Goal: Communication & Community: Answer question/provide support

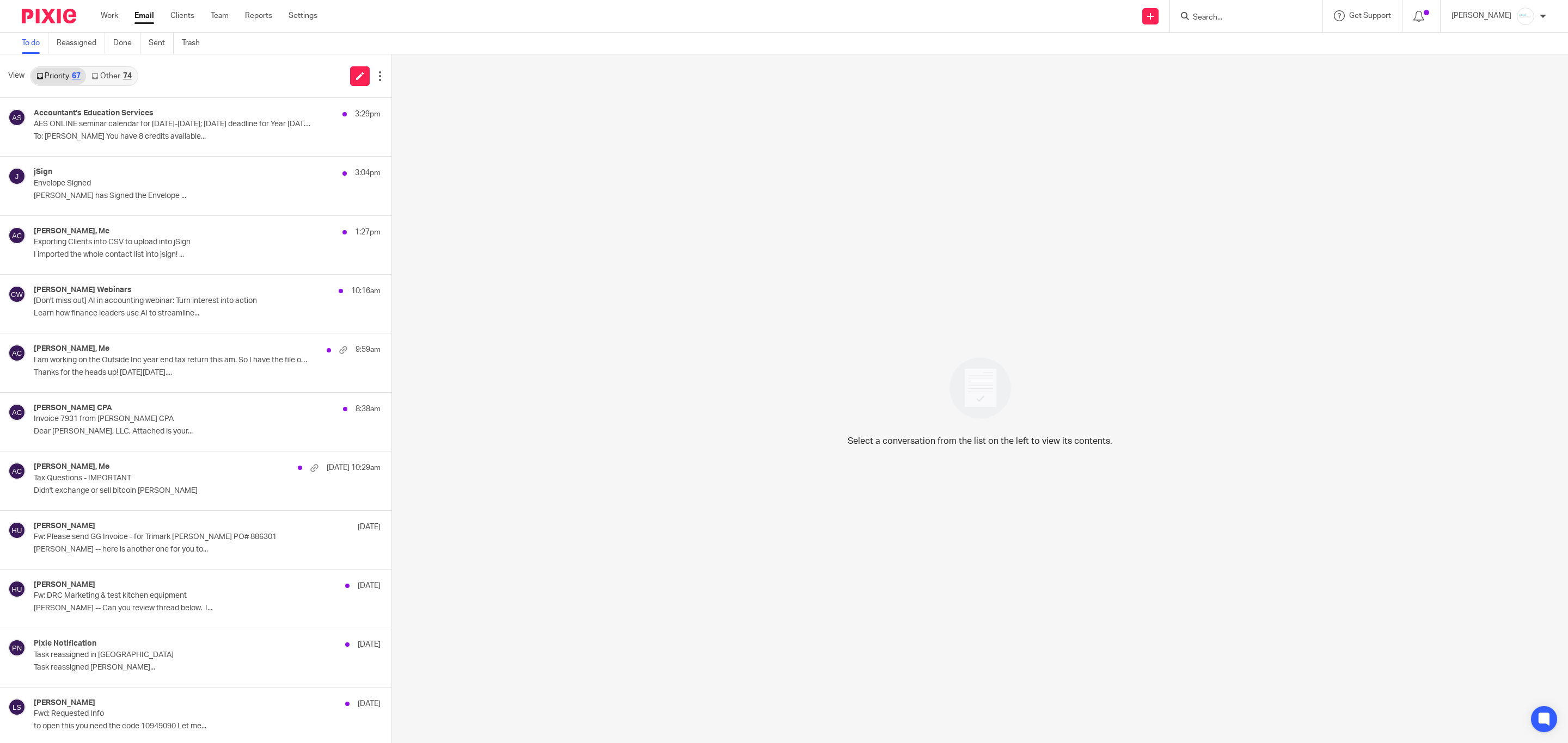
click at [1263, 12] on form at bounding box center [1250, 16] width 116 height 14
click at [1240, 18] on input "Search" at bounding box center [1241, 18] width 98 height 9
type input "viking"
click at [1249, 50] on link at bounding box center [1282, 51] width 184 height 34
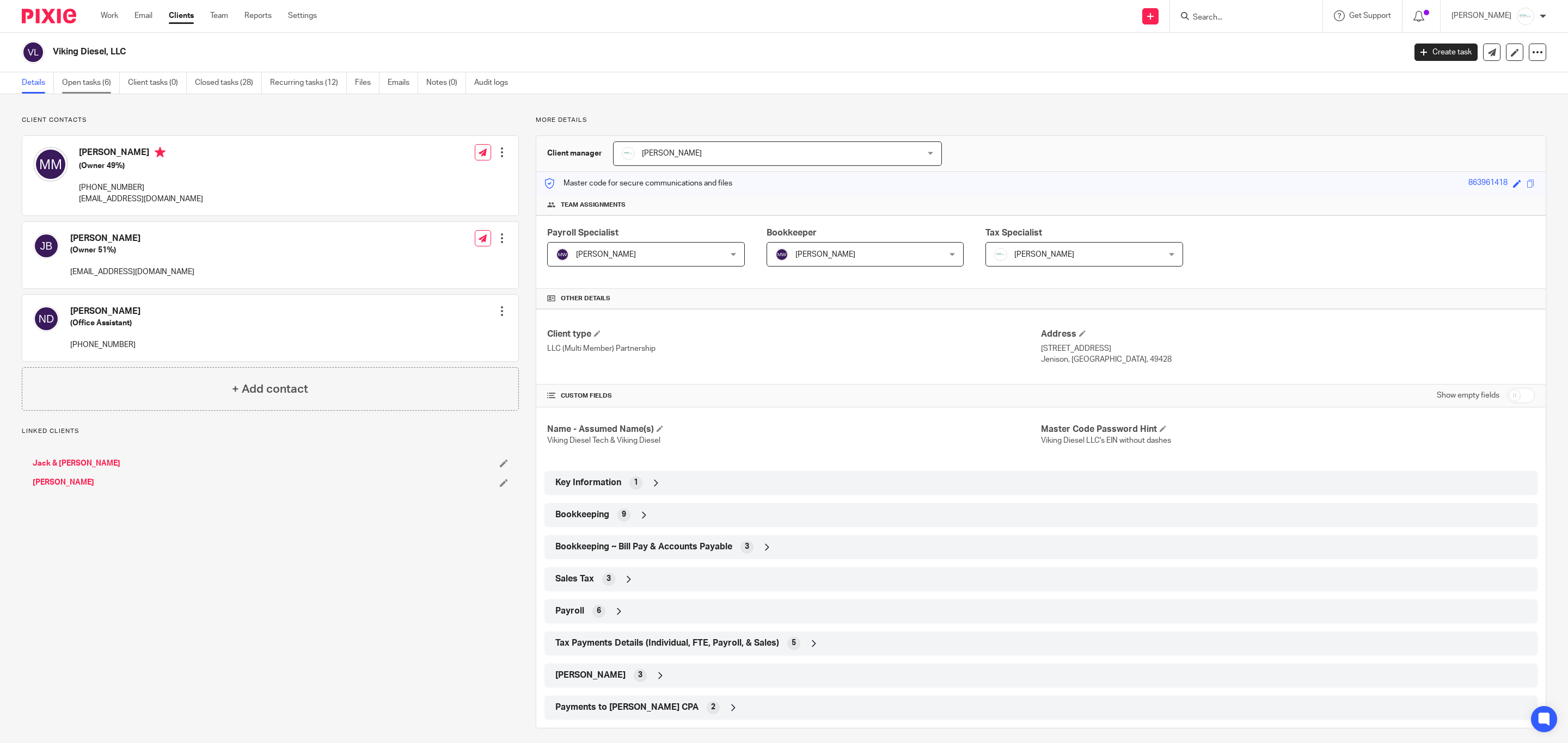
click at [76, 85] on link "Open tasks (6)" at bounding box center [91, 82] width 58 height 21
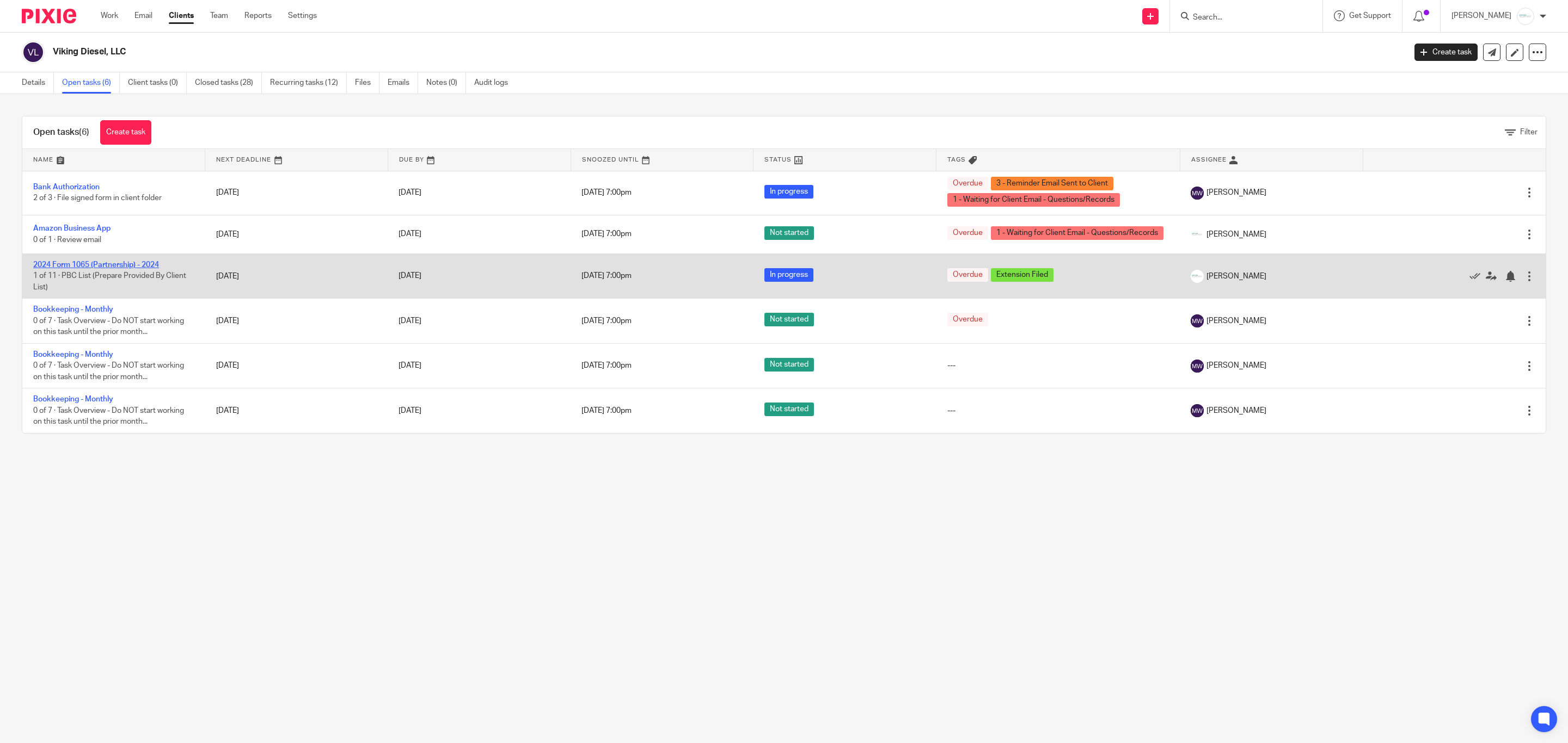
click at [110, 266] on link "2024 Form 1065 (Partnership) - 2024" at bounding box center [96, 265] width 126 height 7
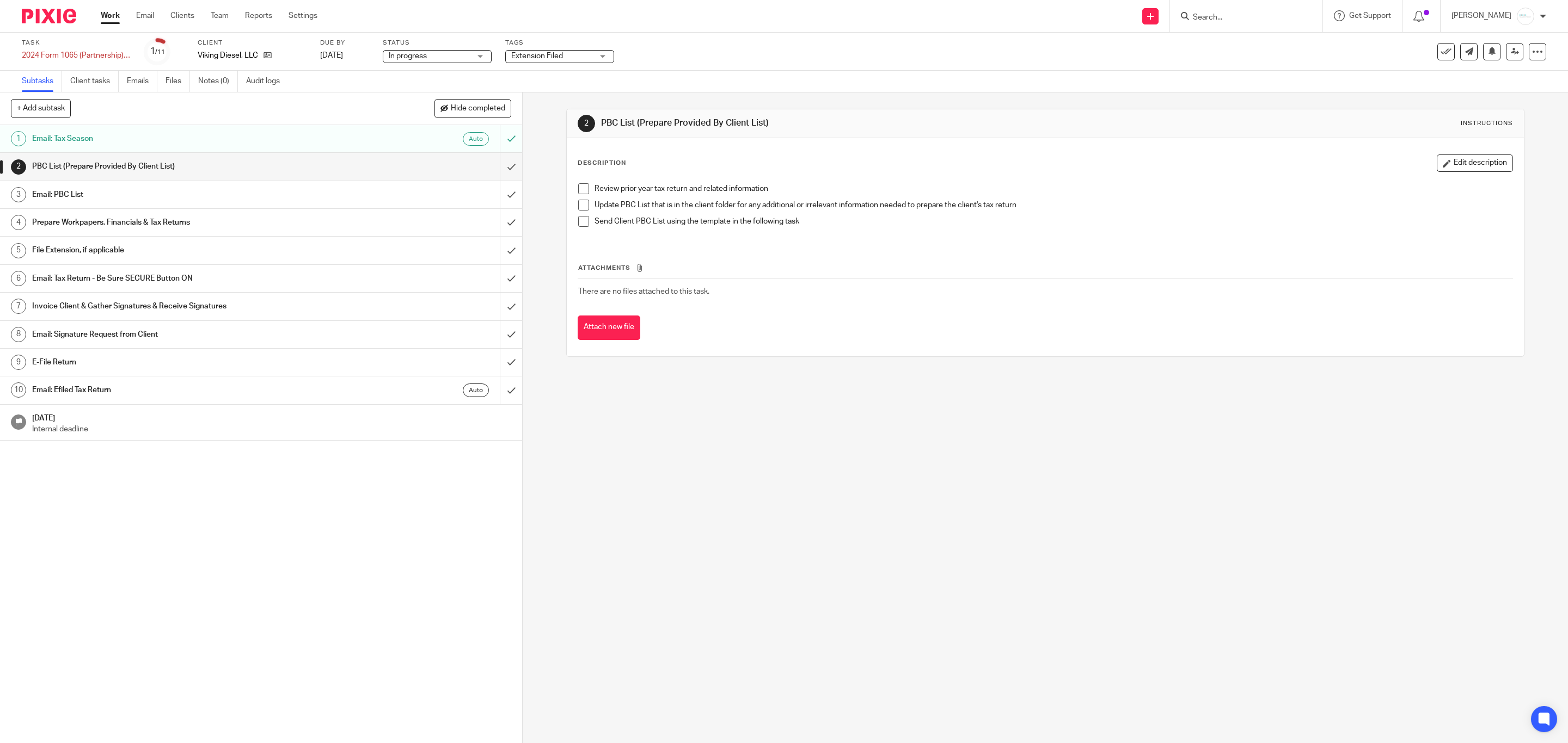
click at [111, 188] on h1 "Email: PBC List" at bounding box center [185, 195] width 305 height 16
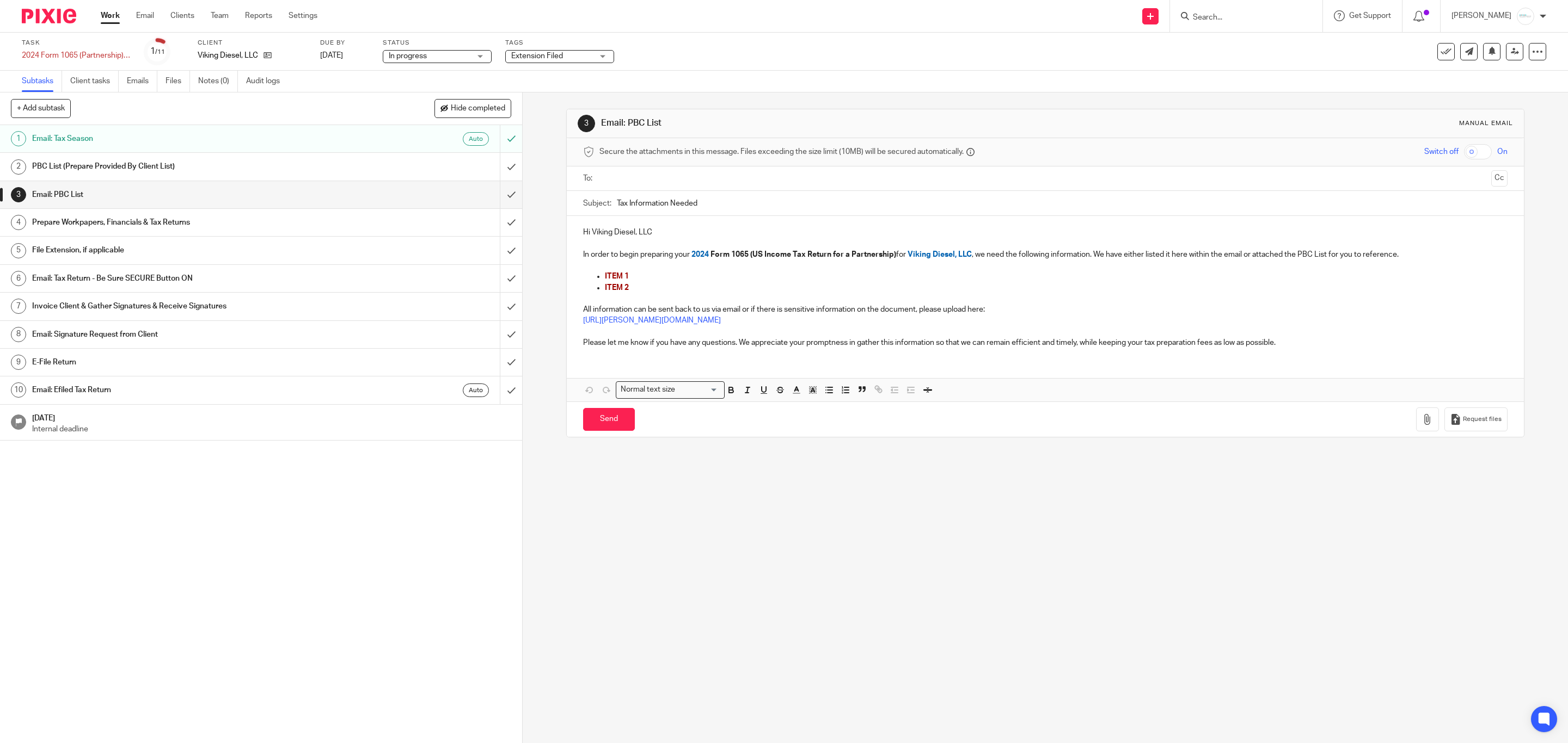
click at [626, 177] on input "text" at bounding box center [1045, 178] width 884 height 12
click at [722, 185] on input "text" at bounding box center [1090, 180] width 792 height 21
drag, startPoint x: 592, startPoint y: 280, endPoint x: 639, endPoint y: 290, distance: 48.1
click at [639, 290] on ul "ITEM 1 ITEM 2" at bounding box center [1046, 284] width 925 height 23
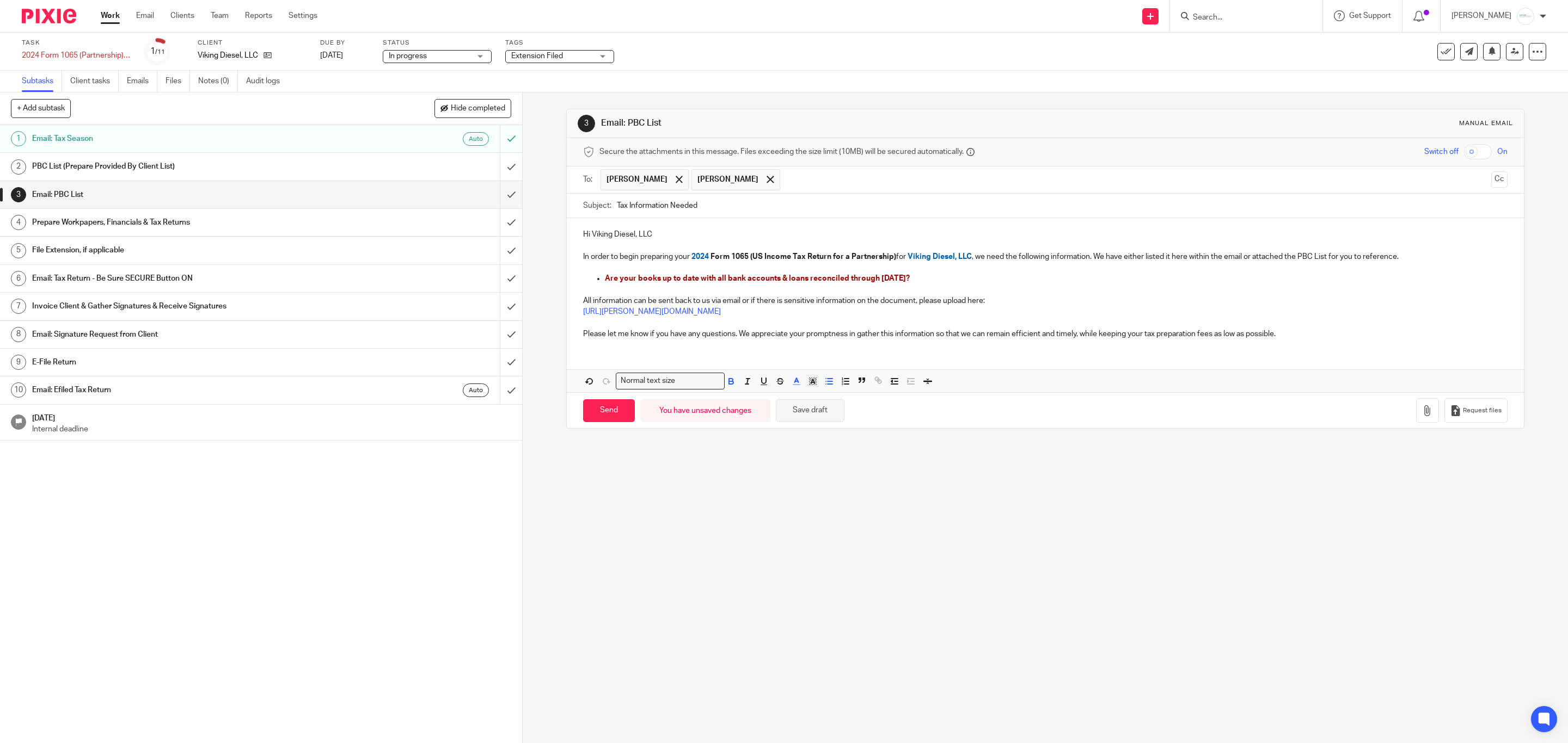
click at [819, 412] on button "Save draft" at bounding box center [810, 411] width 69 height 23
click at [982, 280] on p "Are your books up to date with all bank accounts & loans reconciled through 12/…" at bounding box center [1056, 278] width 903 height 11
click at [592, 415] on input "Send" at bounding box center [609, 411] width 52 height 23
type input "Sent"
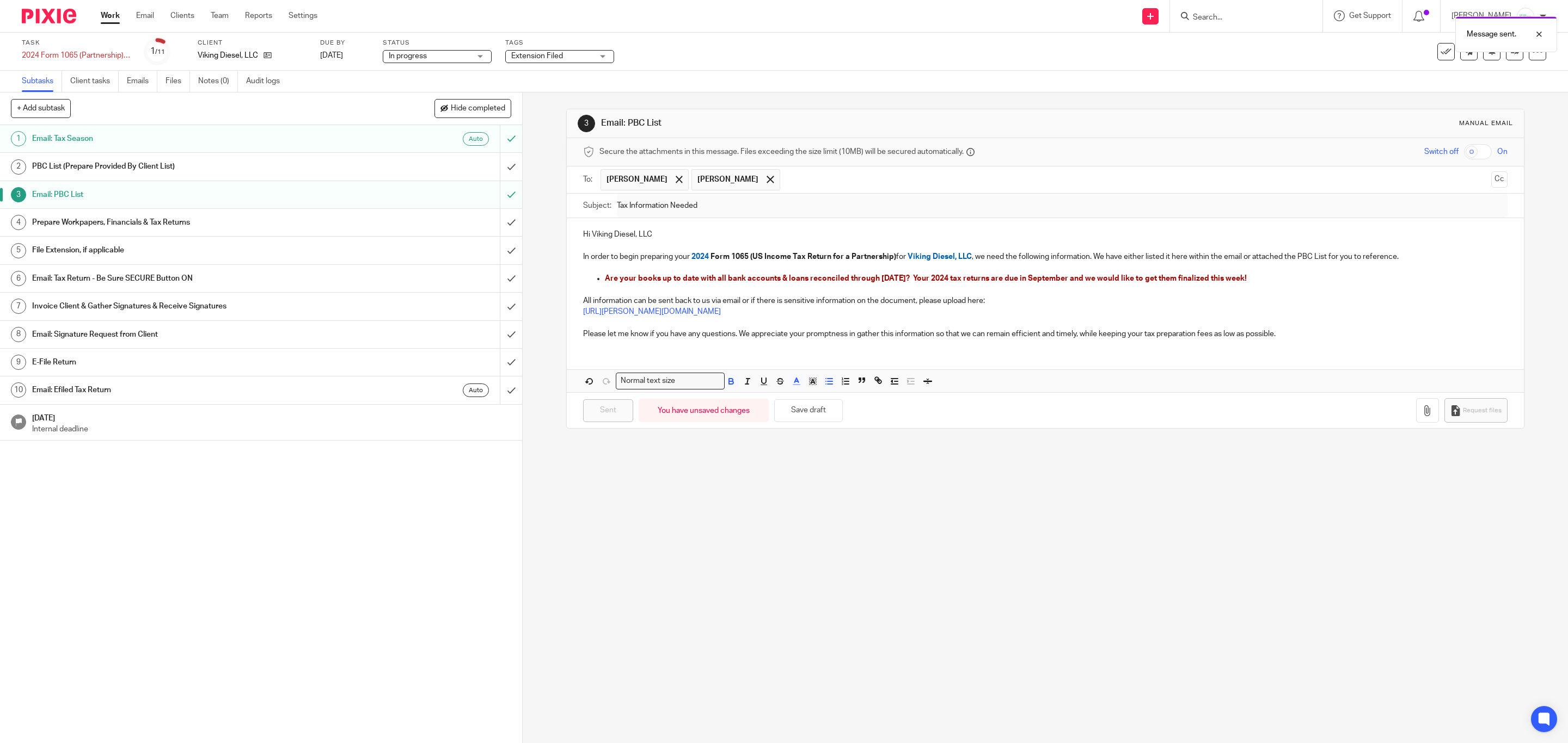
drag, startPoint x: 1271, startPoint y: 283, endPoint x: 597, endPoint y: 277, distance: 674.0
click at [597, 277] on ul "Are your books up to date with all bank accounts & loans reconciled through 12/…" at bounding box center [1046, 278] width 925 height 11
copy span "Are your books up to date with all bank accounts & loans reconciled through 12/…"
click at [1014, 307] on p "All information can be sent back to us via email or if there is sensitive infor…" at bounding box center [1046, 301] width 925 height 11
click at [798, 418] on button "Save draft" at bounding box center [808, 411] width 69 height 23
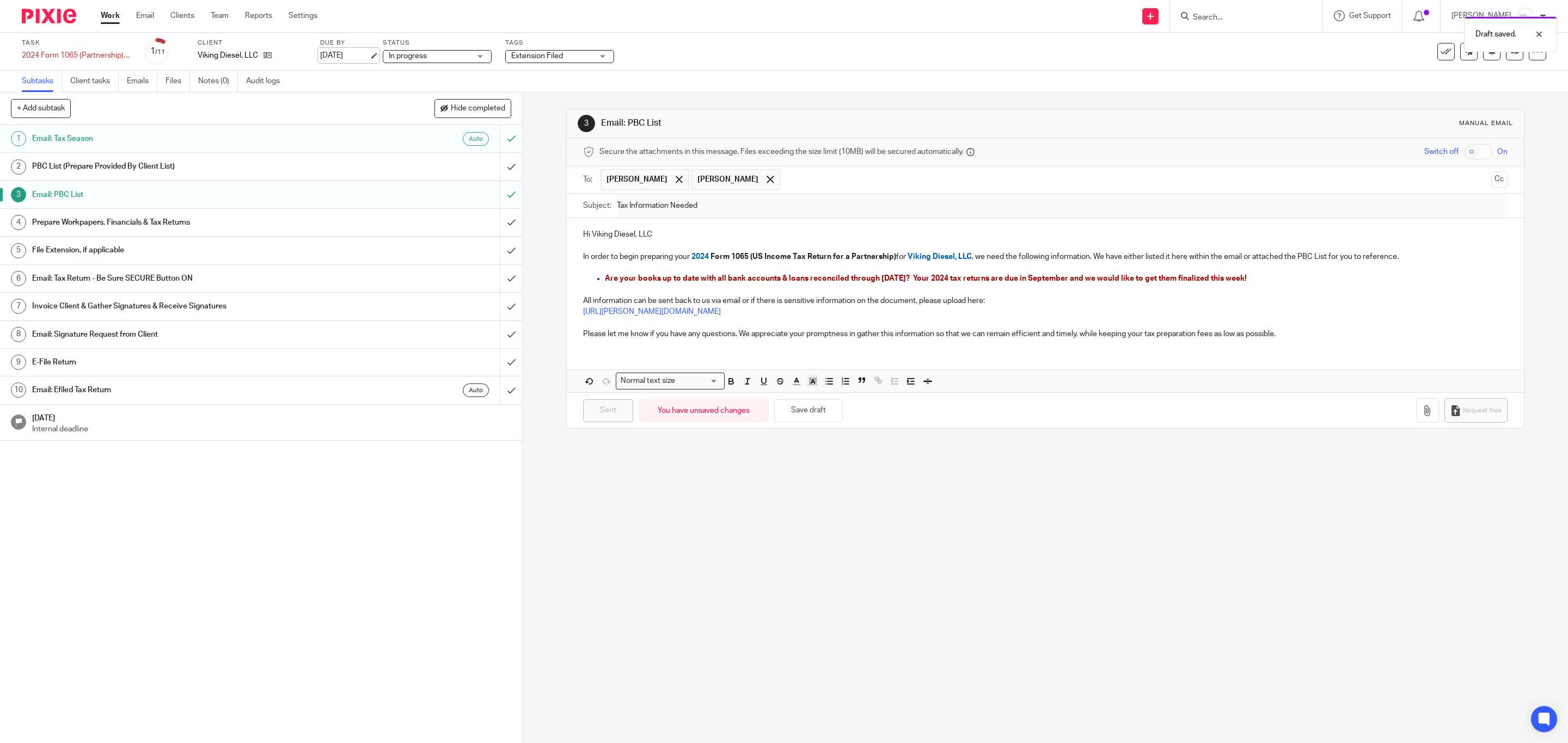
click at [359, 56] on link "Jun 30, 2025" at bounding box center [344, 56] width 49 height 12
click at [1253, 16] on input "Search" at bounding box center [1241, 18] width 98 height 9
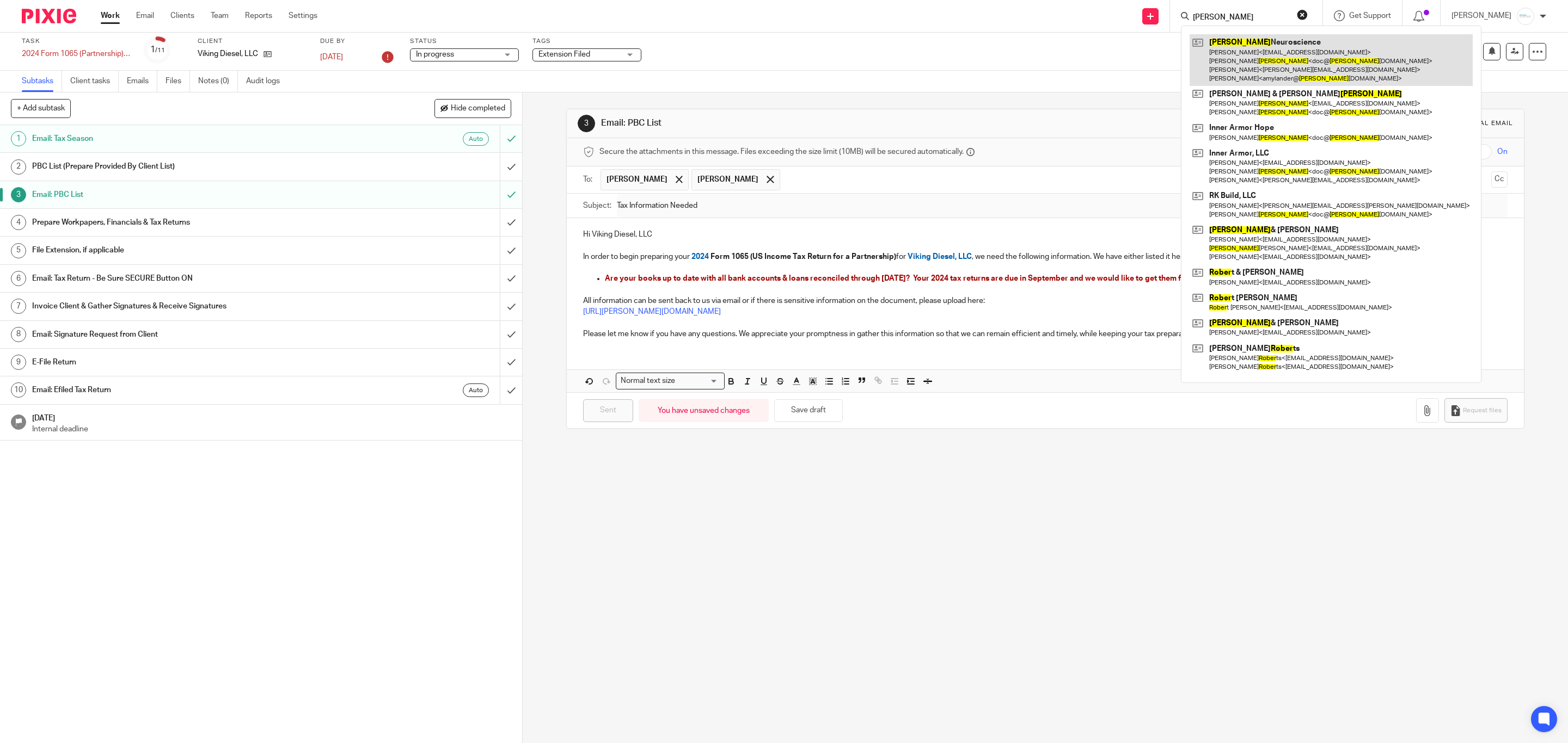
type input "royer"
click at [1247, 50] on link at bounding box center [1331, 60] width 283 height 52
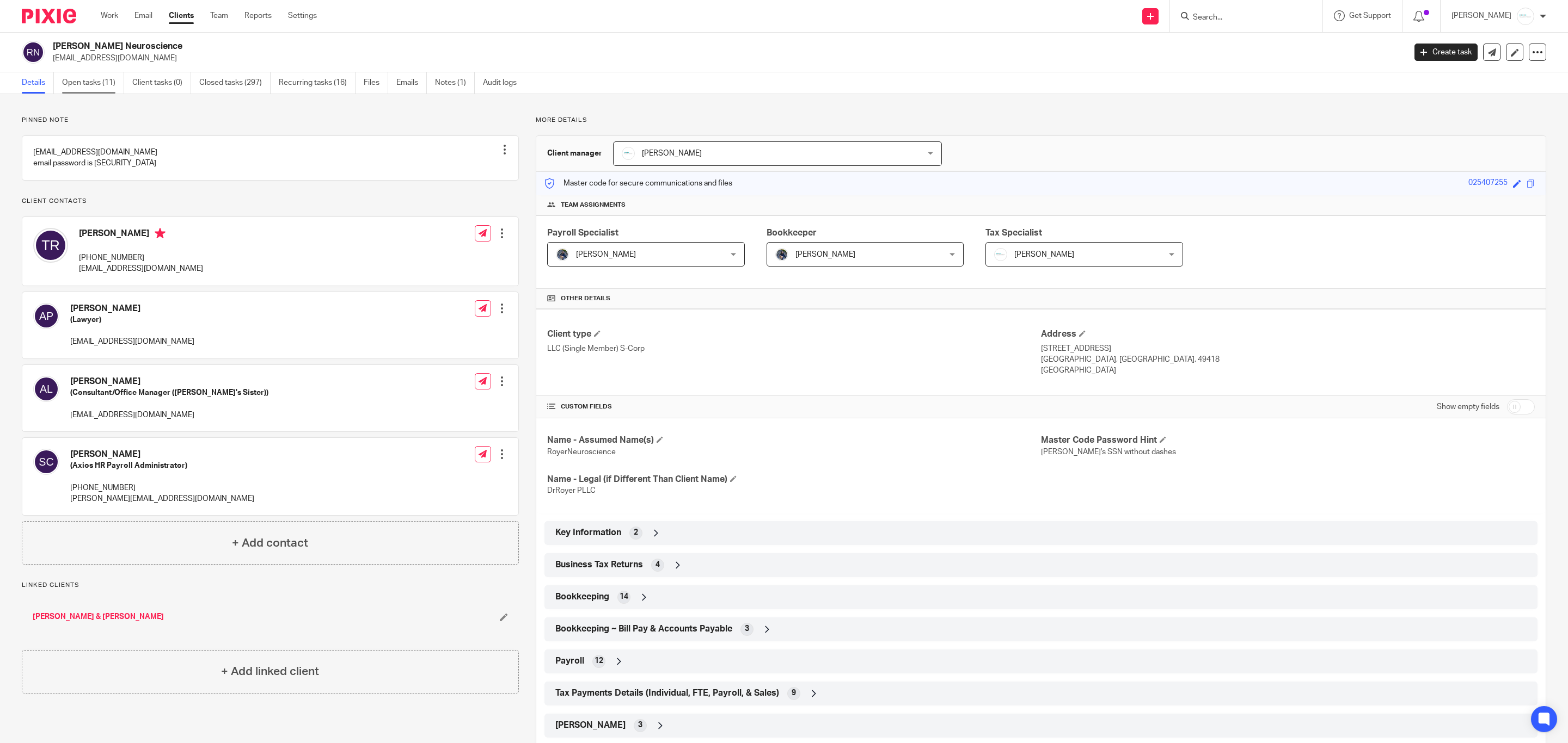
click at [80, 80] on link "Open tasks (11)" at bounding box center [93, 82] width 62 height 21
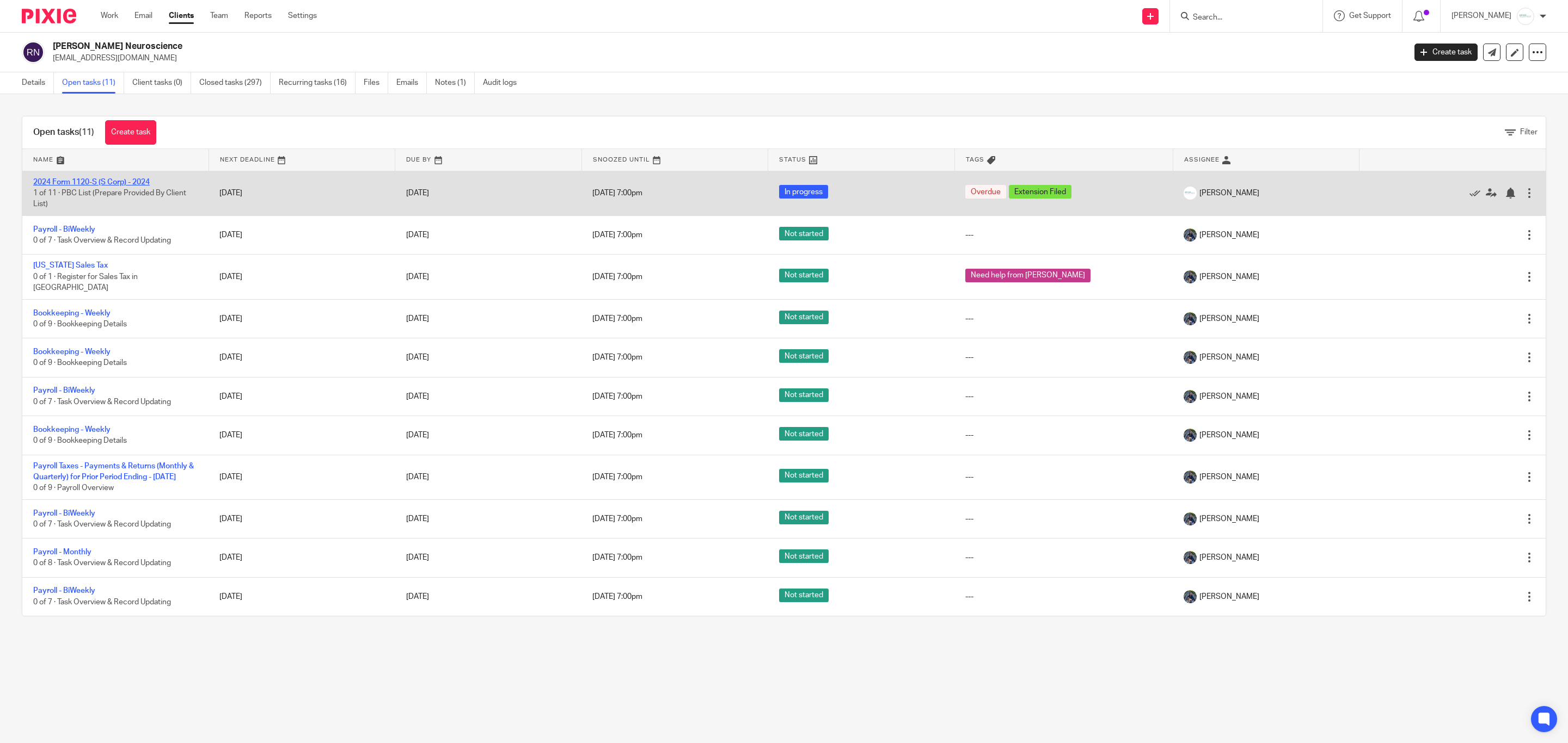
click at [112, 185] on link "2024 Form 1120-S (S Corp) - 2024" at bounding box center [91, 182] width 117 height 7
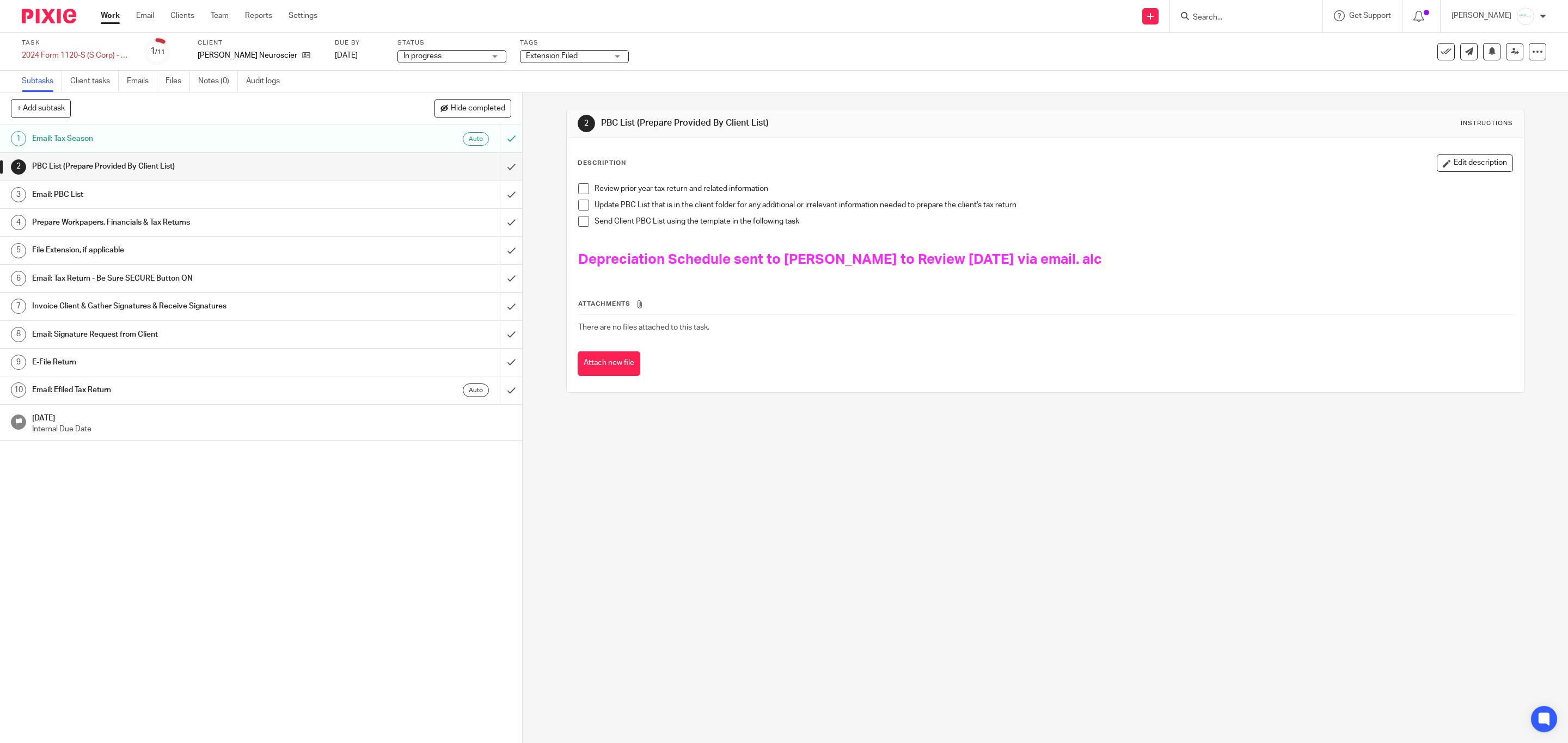
click at [134, 196] on h1 "Email: PBC List" at bounding box center [185, 195] width 305 height 16
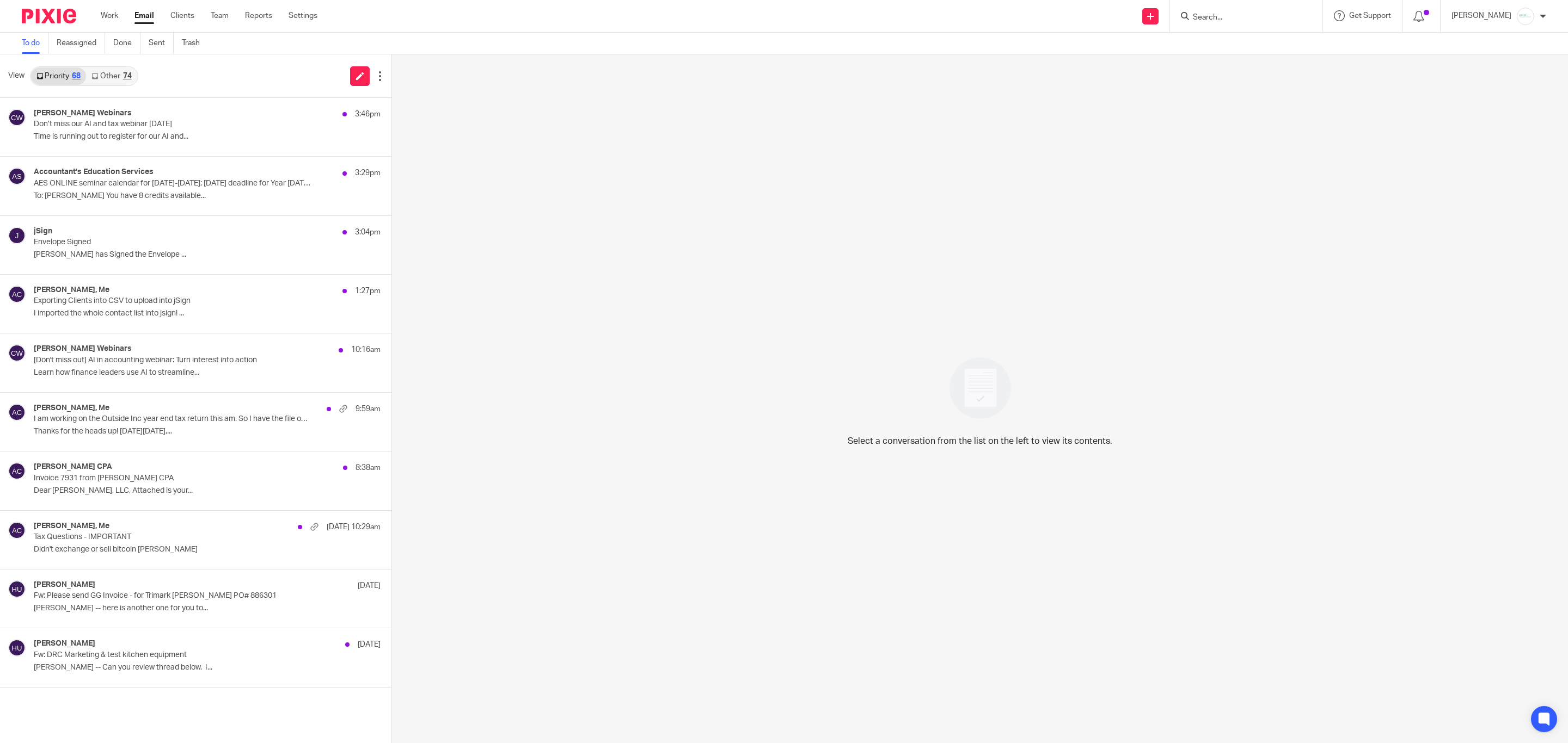
click at [1215, 20] on input "Search" at bounding box center [1241, 18] width 98 height 9
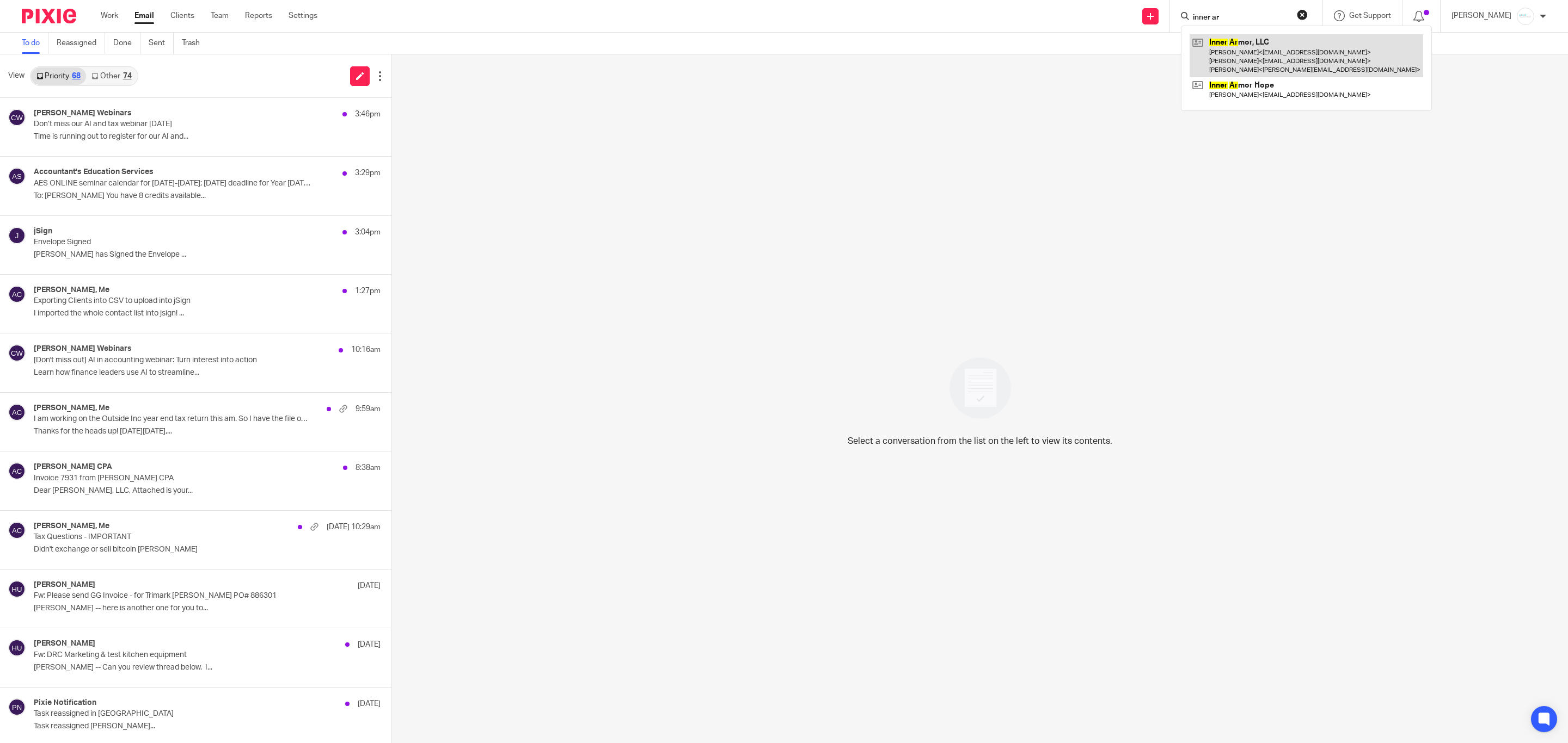
type input "inner ar"
click at [1306, 41] on link at bounding box center [1307, 55] width 234 height 43
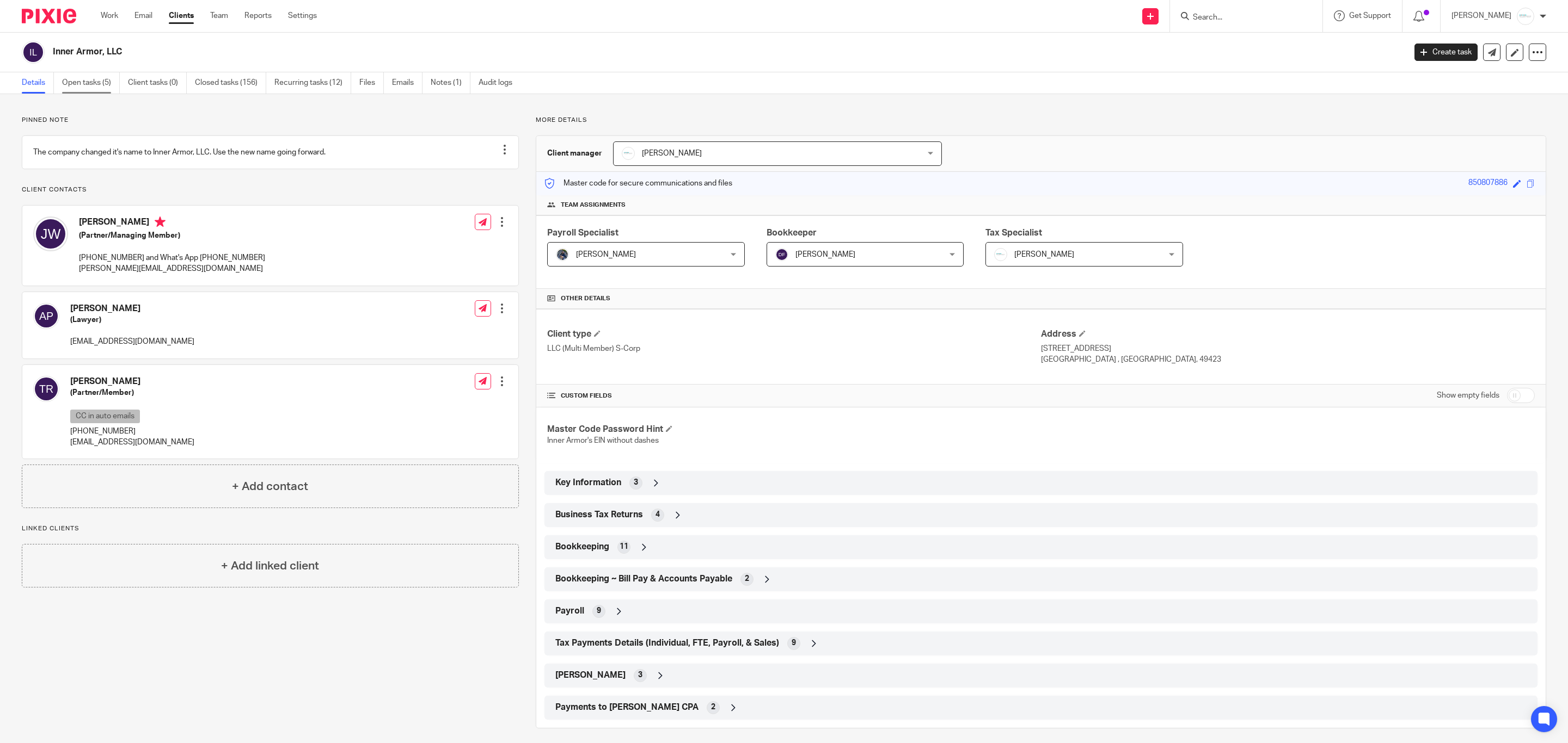
click at [89, 85] on link "Open tasks (5)" at bounding box center [91, 82] width 58 height 21
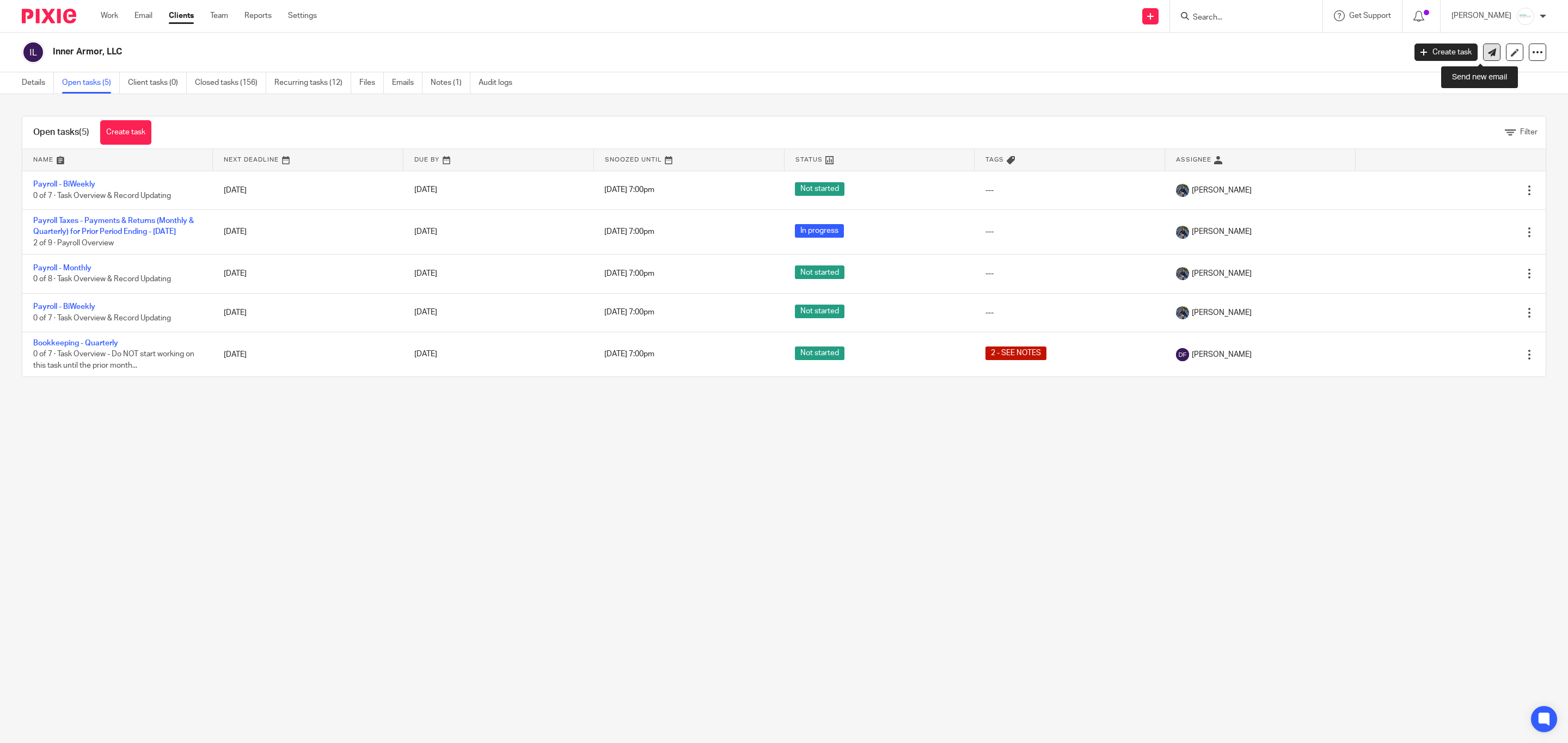
click at [1488, 55] on icon at bounding box center [1492, 52] width 8 height 8
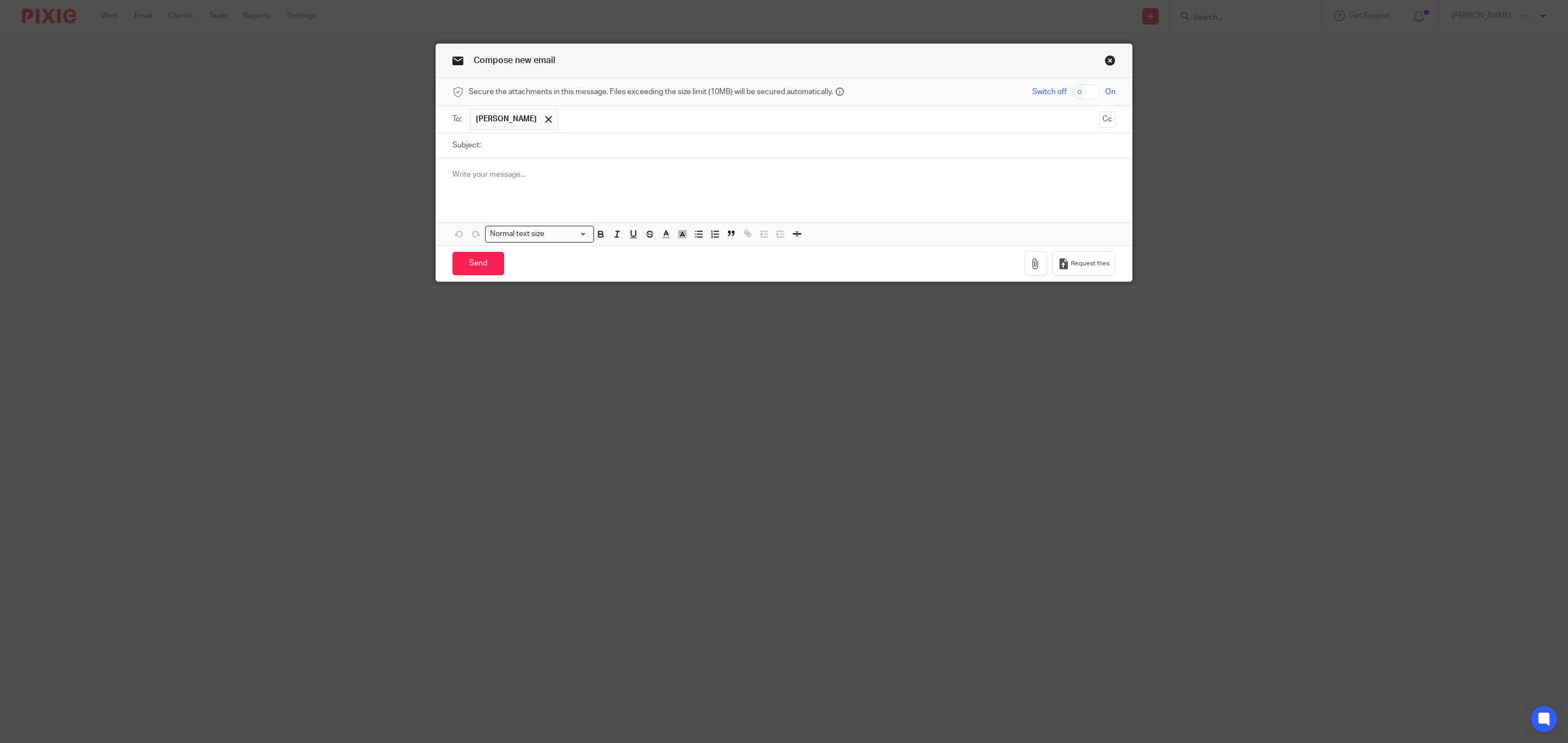
click at [549, 153] on input "Subject:" at bounding box center [801, 146] width 630 height 25
type input "Invoices in RNS"
click at [1105, 119] on button "Cc" at bounding box center [1107, 120] width 16 height 16
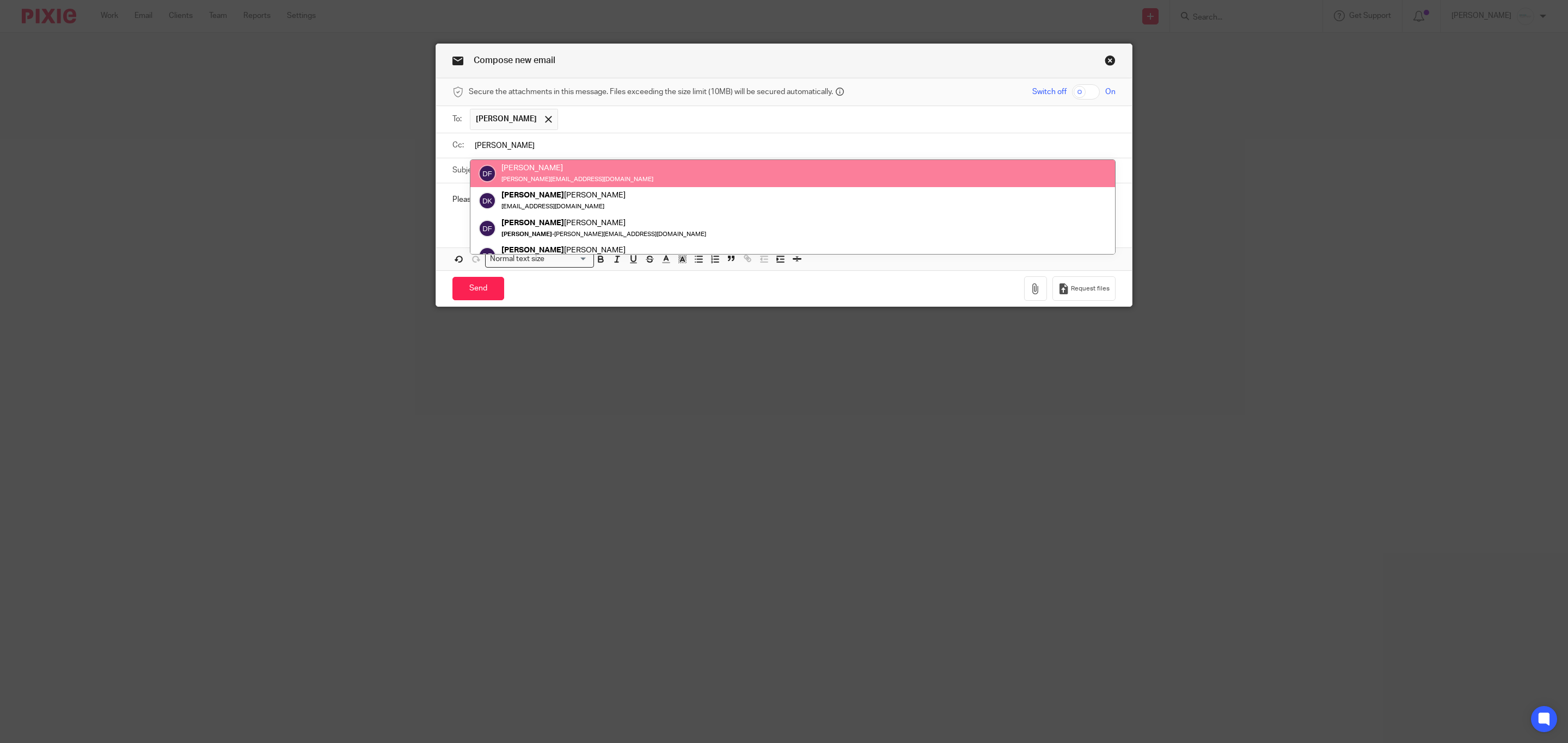
type input "donna"
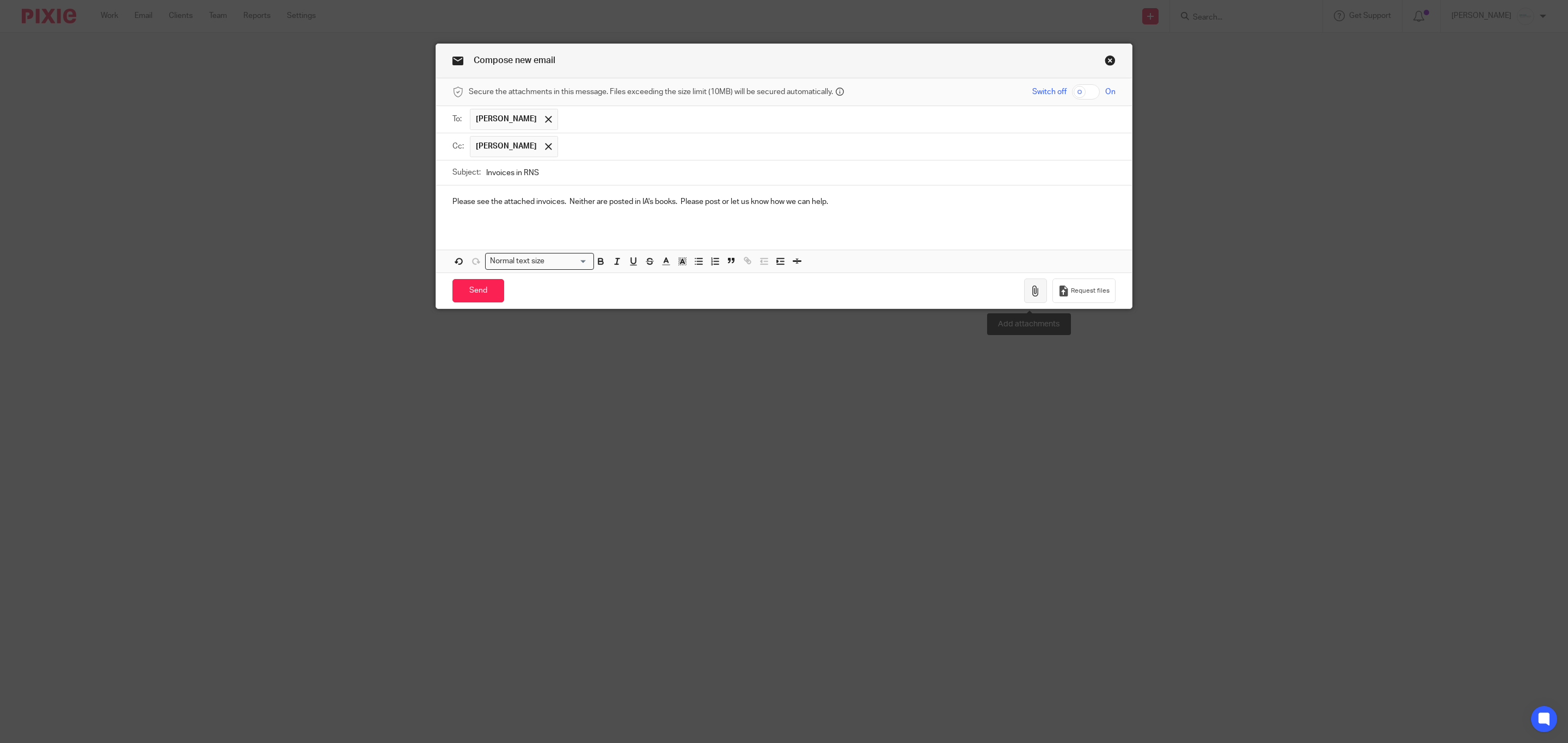
click at [1024, 294] on button "button" at bounding box center [1035, 291] width 23 height 25
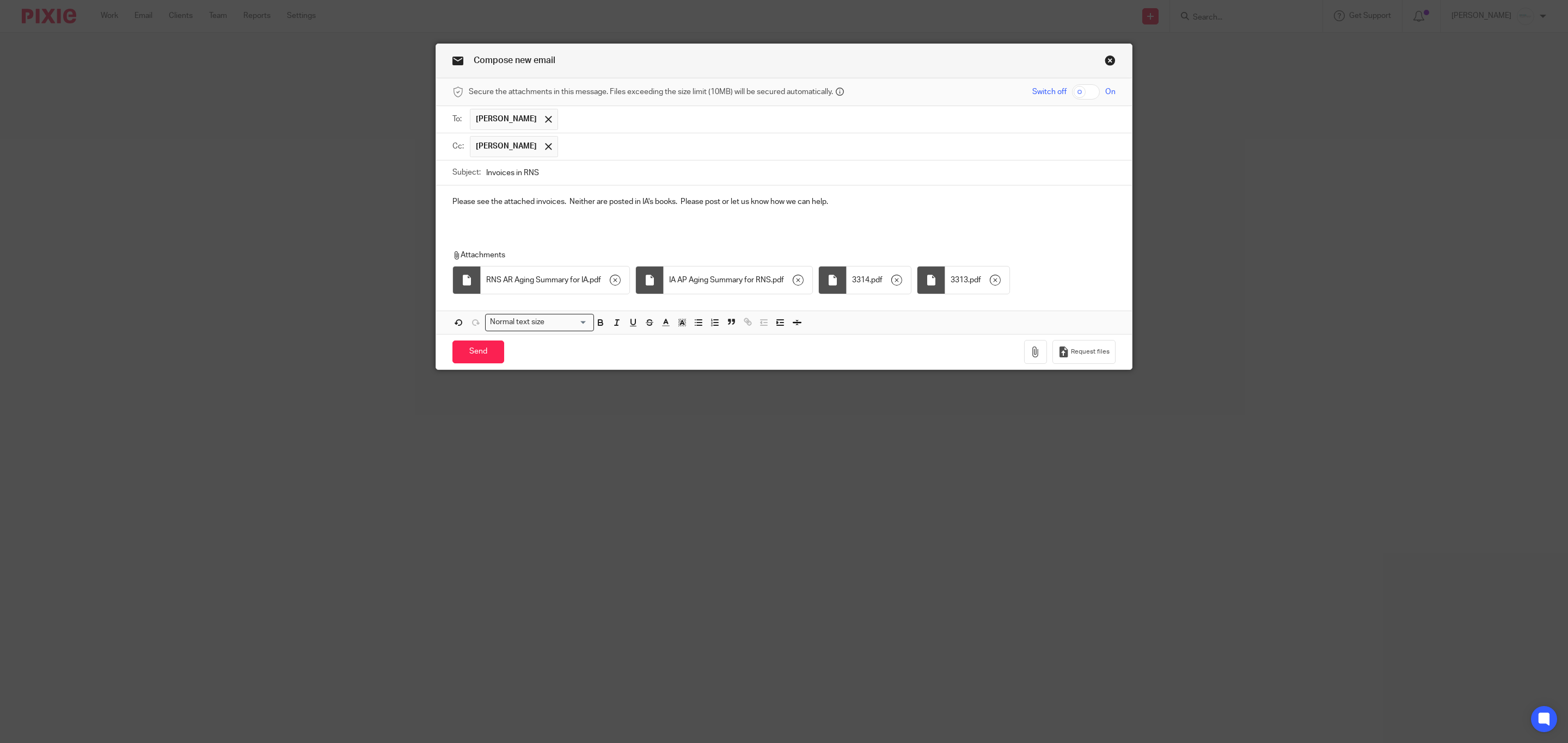
click at [444, 215] on div "Please see the attached invoices. Neither are posted in IA's books. Please post…" at bounding box center [784, 207] width 696 height 42
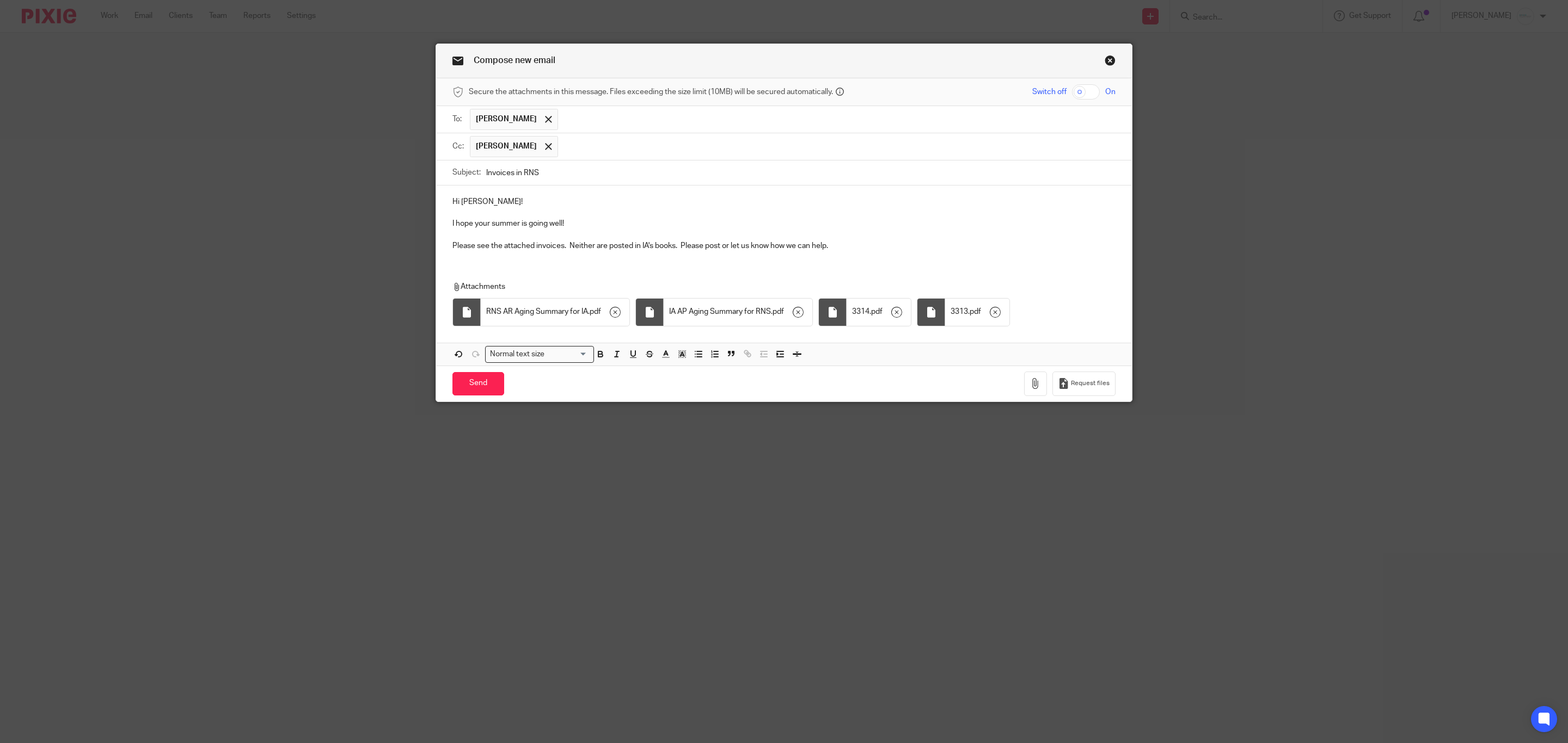
click at [851, 239] on p at bounding box center [784, 235] width 663 height 11
click at [927, 255] on div "Hi John! I hope your summer is going well! Please see the attached invoices. Ne…" at bounding box center [784, 222] width 696 height 74
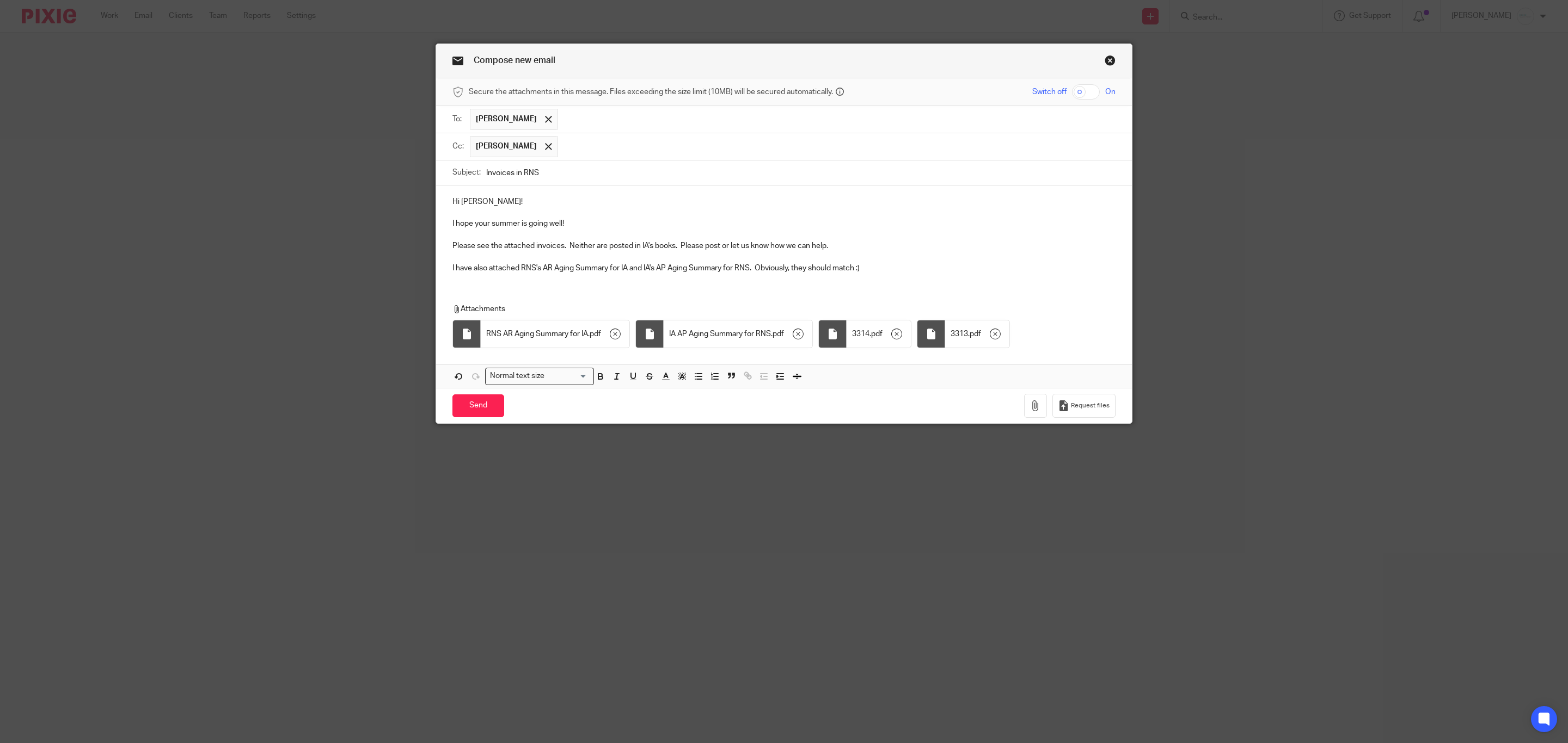
drag, startPoint x: 467, startPoint y: 412, endPoint x: 952, endPoint y: 239, distance: 514.9
click at [952, 239] on form "Secure the attachments in this message. Files exceeding the size limit (10MB) w…" at bounding box center [784, 250] width 696 height 345
drag, startPoint x: 903, startPoint y: 275, endPoint x: 421, endPoint y: 194, distance: 488.8
click at [421, 194] on div "Compose new email Secure the attachments in this message. Files exceeding the s…" at bounding box center [784, 372] width 1568 height 743
click at [534, 170] on input "Invoices in RNS" at bounding box center [801, 173] width 630 height 25
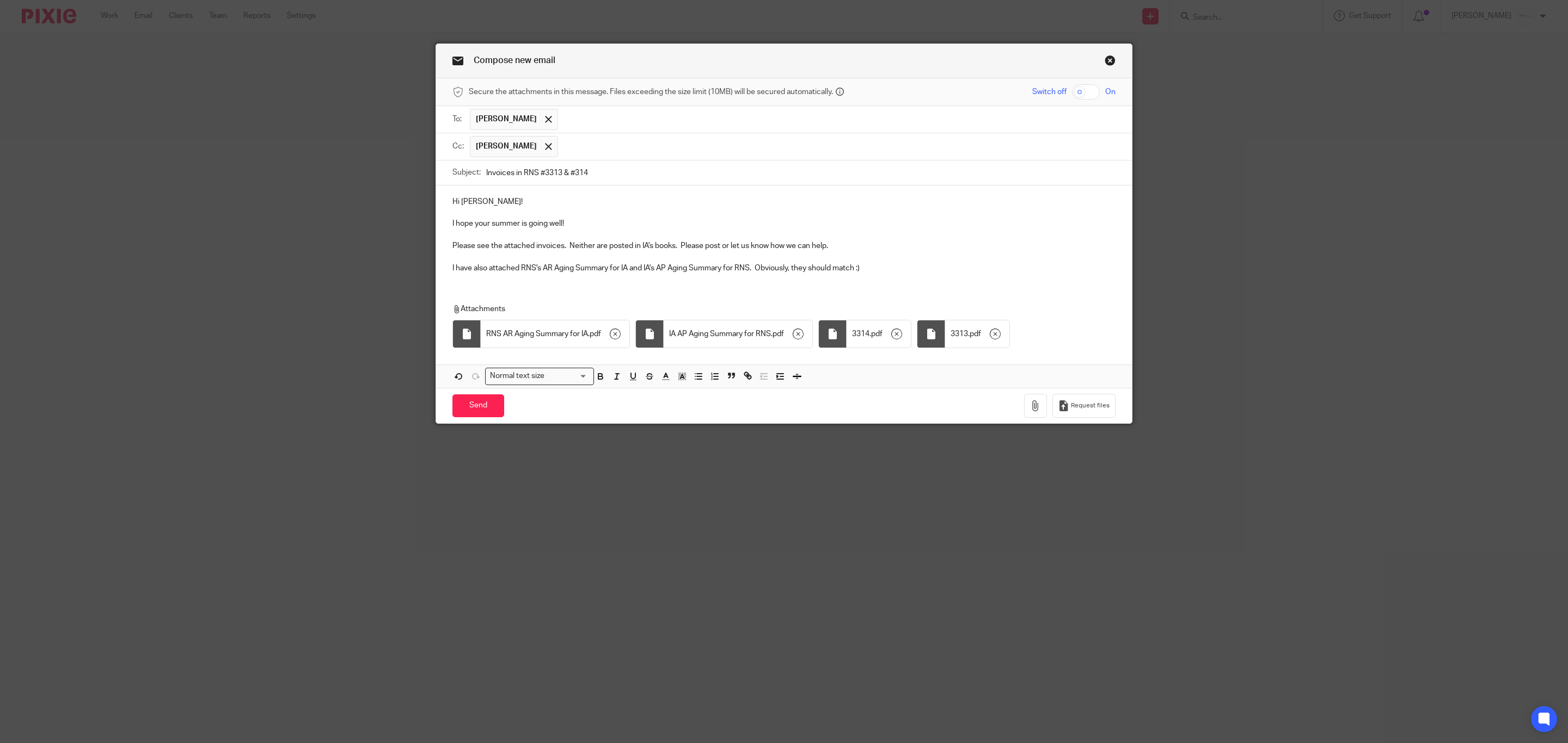
click at [567, 178] on input "Invoices in RNS #3313 & #314" at bounding box center [801, 173] width 630 height 25
type input "Invoices in RNS #3313 & #3314"
click at [559, 245] on p "Please see the attached invoices. Neither are posted in IA's books. Please post…" at bounding box center [784, 246] width 663 height 11
click at [699, 251] on p "Please see the attached invoices RNS #3313 & $3314. Neither are posted in IA's …" at bounding box center [784, 246] width 663 height 11
drag, startPoint x: 898, startPoint y: 275, endPoint x: 178, endPoint y: 200, distance: 723.9
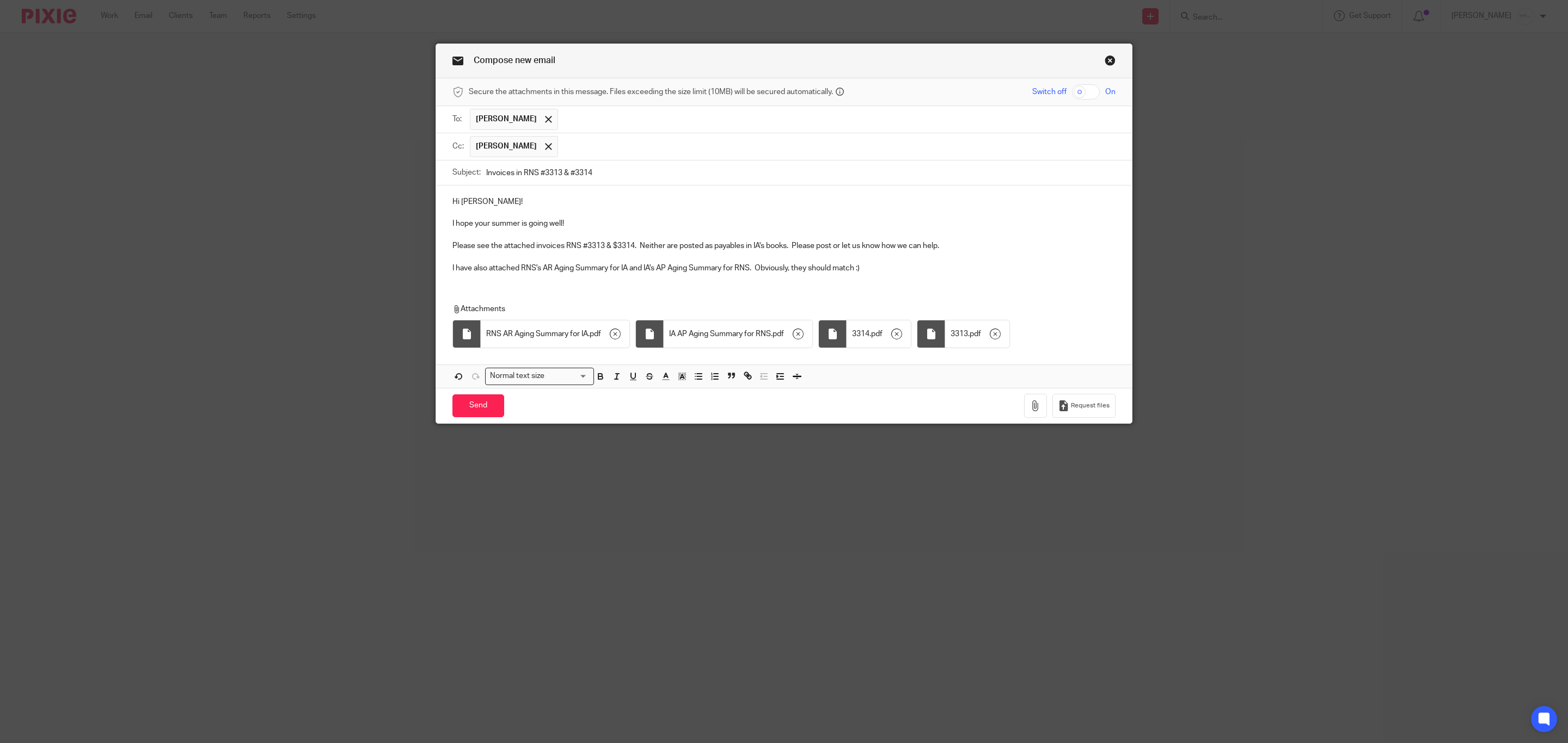
click at [178, 200] on div "Compose new email Secure the attachments in this message. Files exceeding the s…" at bounding box center [784, 372] width 1568 height 743
copy div "Hi John! I hope your summer is going well! Please see the attached invoices RNS…"
click at [1166, 141] on div "Compose new email Secure the attachments in this message. Files exceeding the s…" at bounding box center [784, 372] width 1568 height 743
click at [464, 410] on input "Send" at bounding box center [478, 407] width 52 height 23
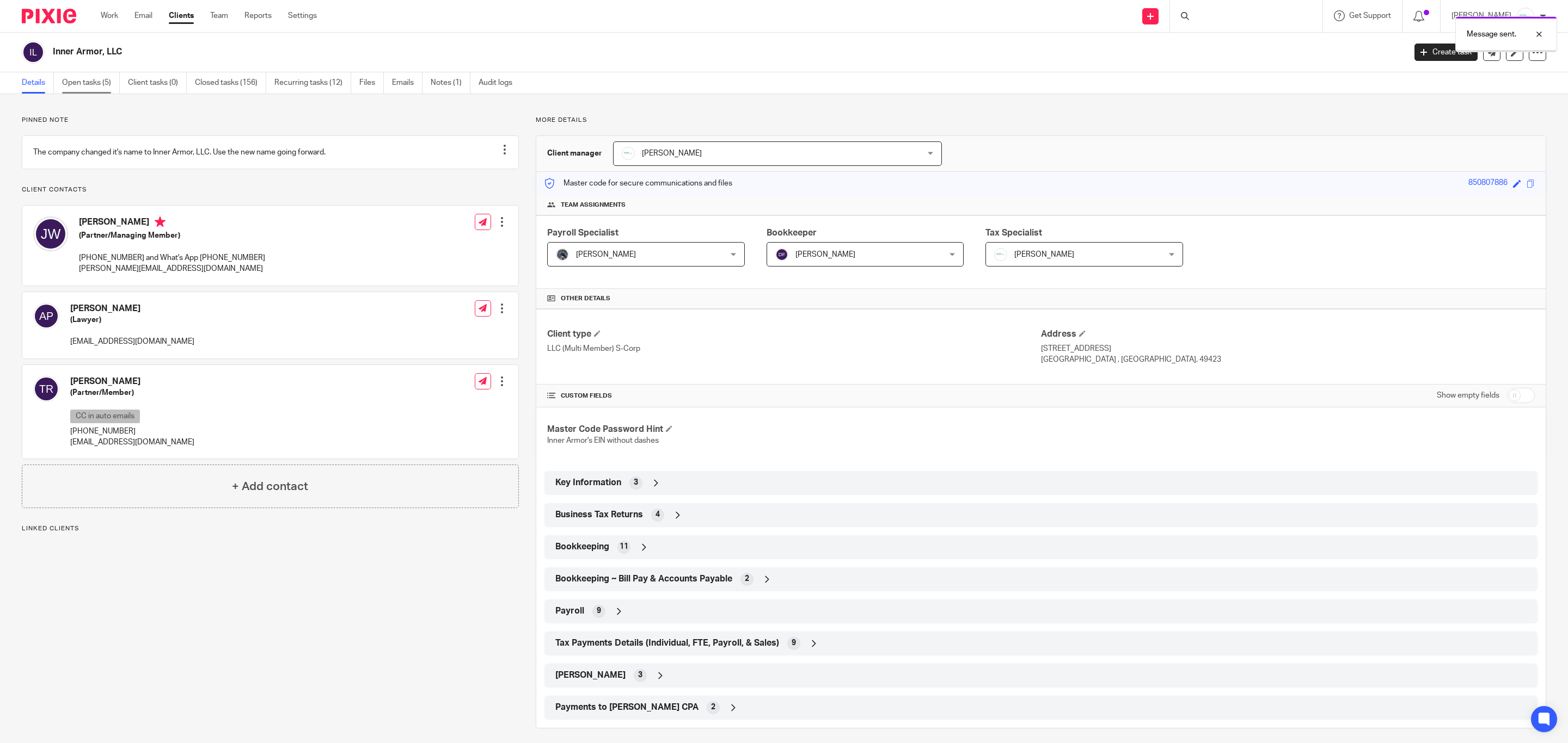
click at [85, 80] on link "Open tasks (5)" at bounding box center [91, 82] width 58 height 21
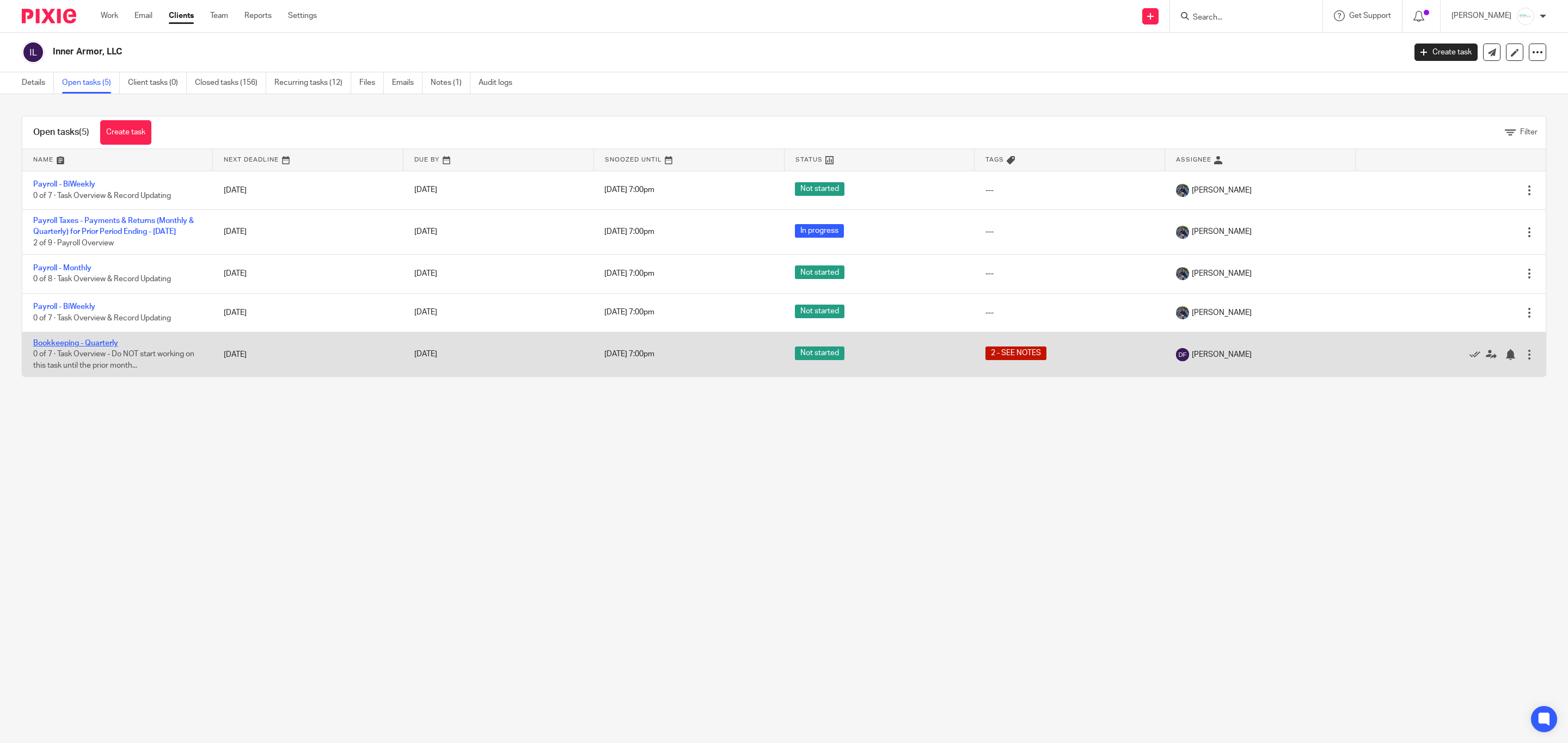
click at [88, 347] on link "Bookkeeping - Quarterly" at bounding box center [75, 343] width 85 height 7
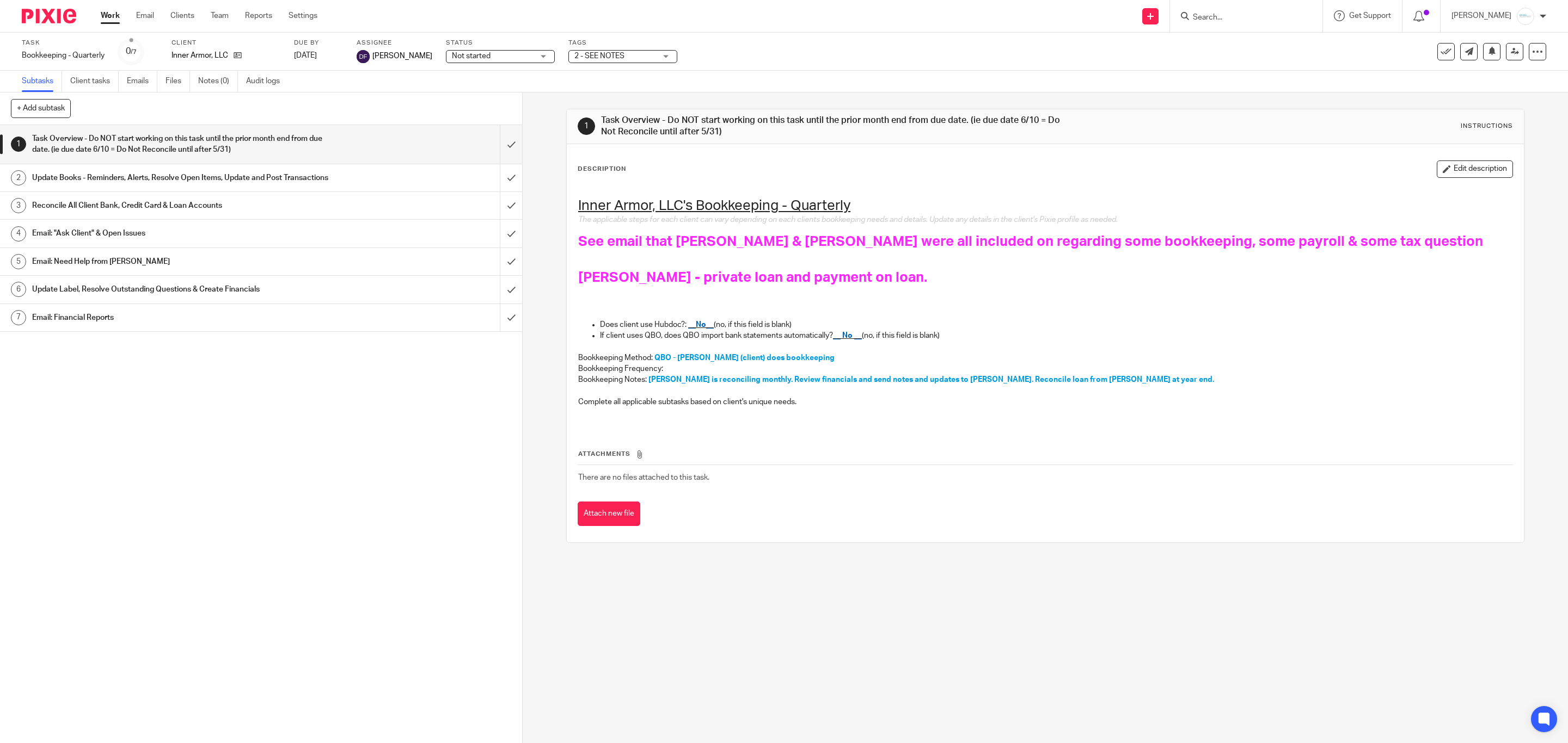
click at [1431, 157] on div "Description Edit description Inner Armor, LLC's Bookkeeping - Quarterly The app…" at bounding box center [1045, 344] width 957 height 399
click at [1437, 165] on button "Edit description" at bounding box center [1475, 169] width 76 height 18
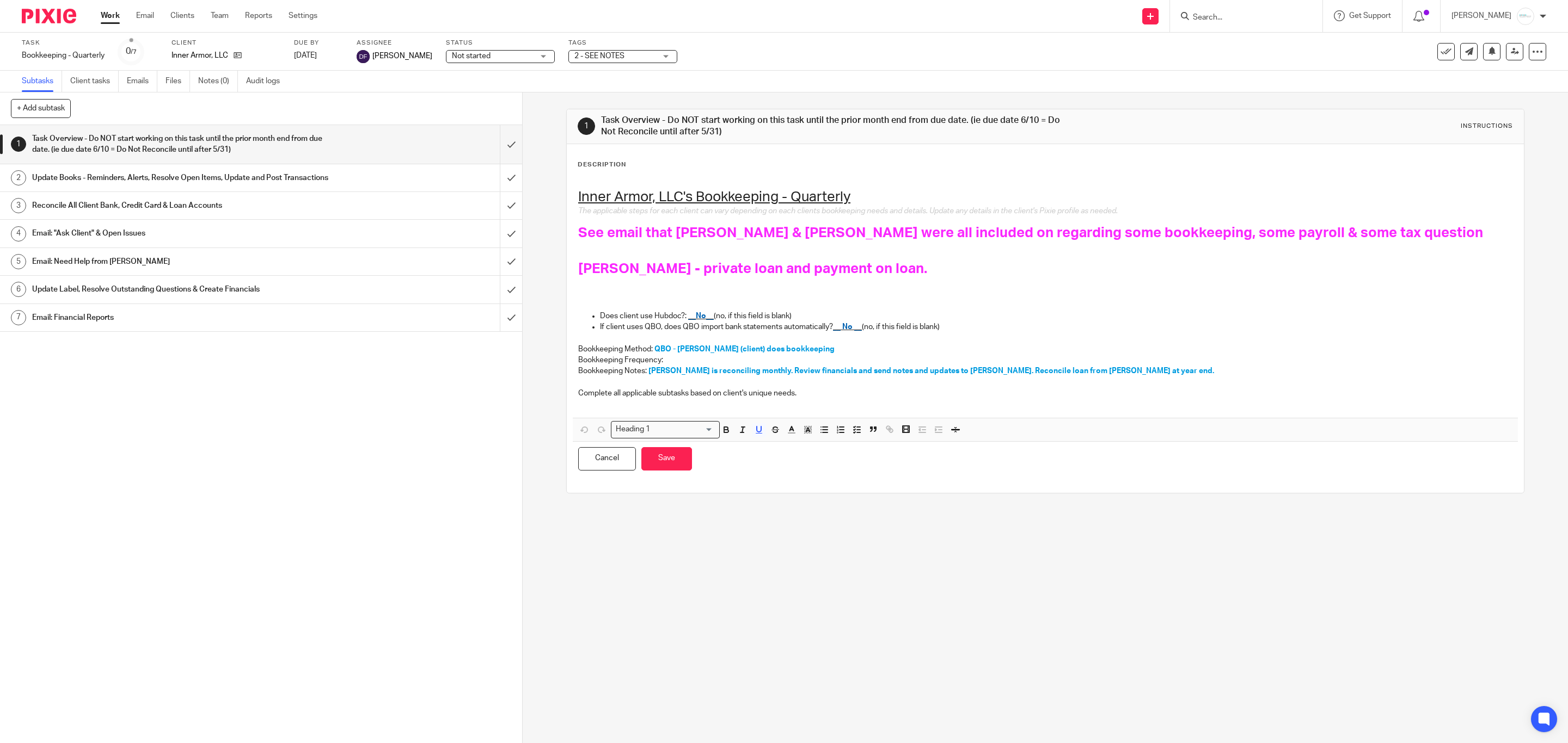
click at [844, 269] on span "[PERSON_NAME] - private loan and payment on loan." at bounding box center [753, 269] width 349 height 14
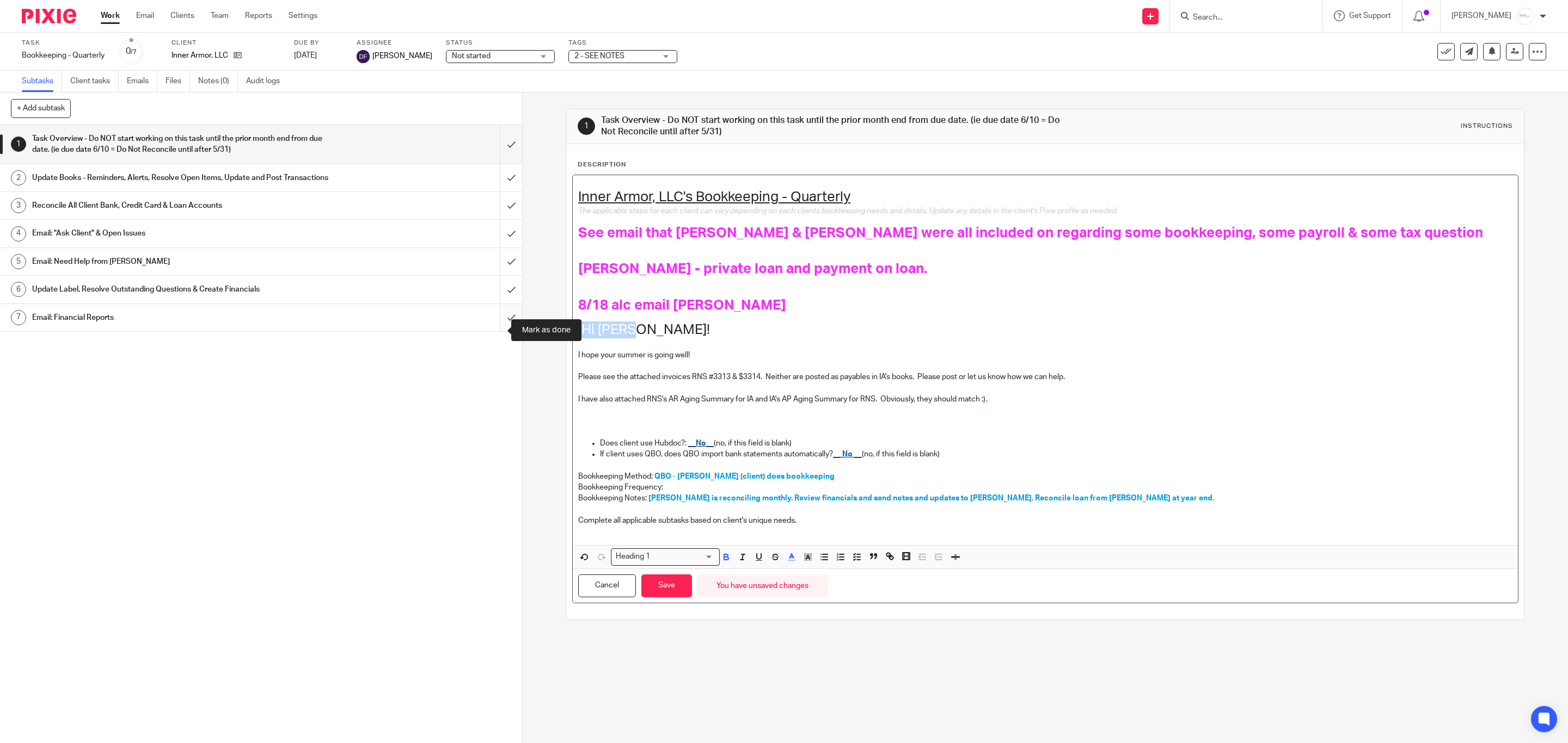
drag, startPoint x: 634, startPoint y: 326, endPoint x: 500, endPoint y: 323, distance: 134.0
click at [500, 323] on div "+ Add subtask Cancel + Add 1 Task Overview - Do NOT start working on this task …" at bounding box center [784, 418] width 1568 height 651
click at [708, 557] on input "Search for option" at bounding box center [683, 557] width 59 height 12
click at [654, 582] on li "Normal text size" at bounding box center [665, 575] width 108 height 14
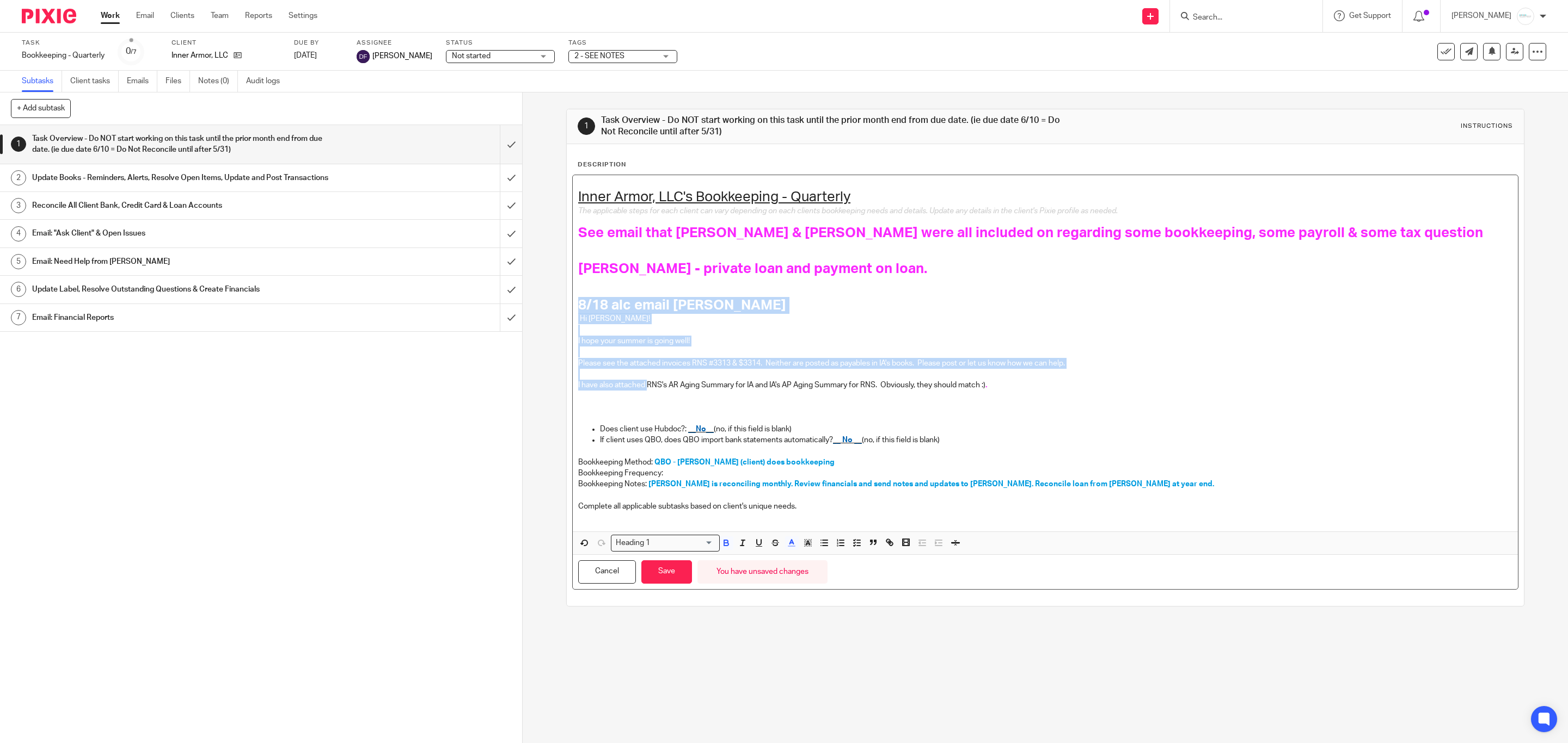
drag, startPoint x: 573, startPoint y: 314, endPoint x: 644, endPoint y: 390, distance: 104.0
click at [644, 390] on div "Inner Armor, LLC's Bookkeeping - Quarterly The applicable steps for each client…" at bounding box center [1045, 353] width 945 height 356
click at [643, 390] on p "I have also attached RNS's AR Aging Summary for IA and IA's AP Aging Summary fo…" at bounding box center [1045, 385] width 934 height 11
drag, startPoint x: 573, startPoint y: 320, endPoint x: 632, endPoint y: 388, distance: 90.0
click at [632, 388] on div "Inner Armor, LLC's Bookkeeping - Quarterly The applicable steps for each client…" at bounding box center [1045, 353] width 945 height 356
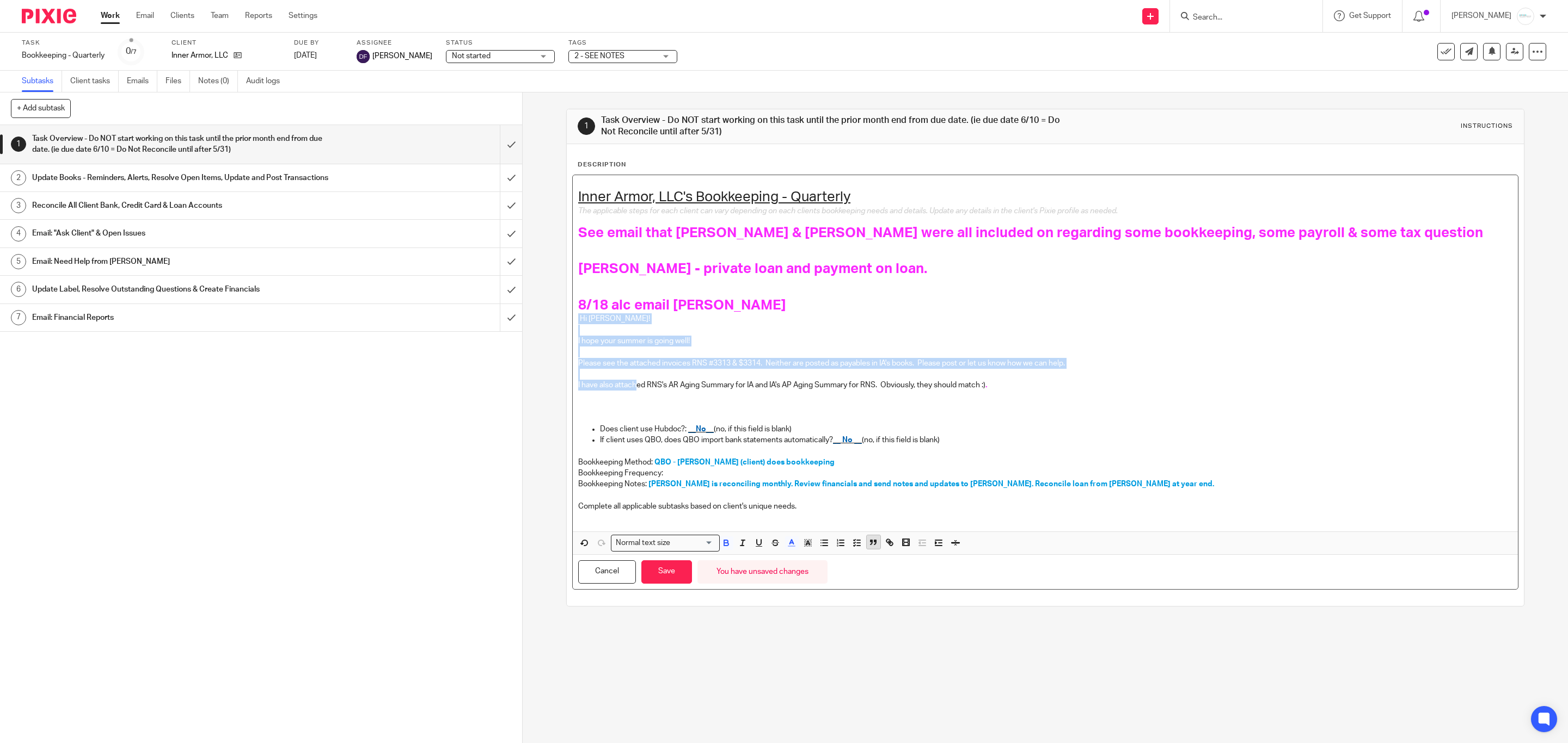
click at [875, 542] on rect "button" at bounding box center [876, 541] width 1 height 1
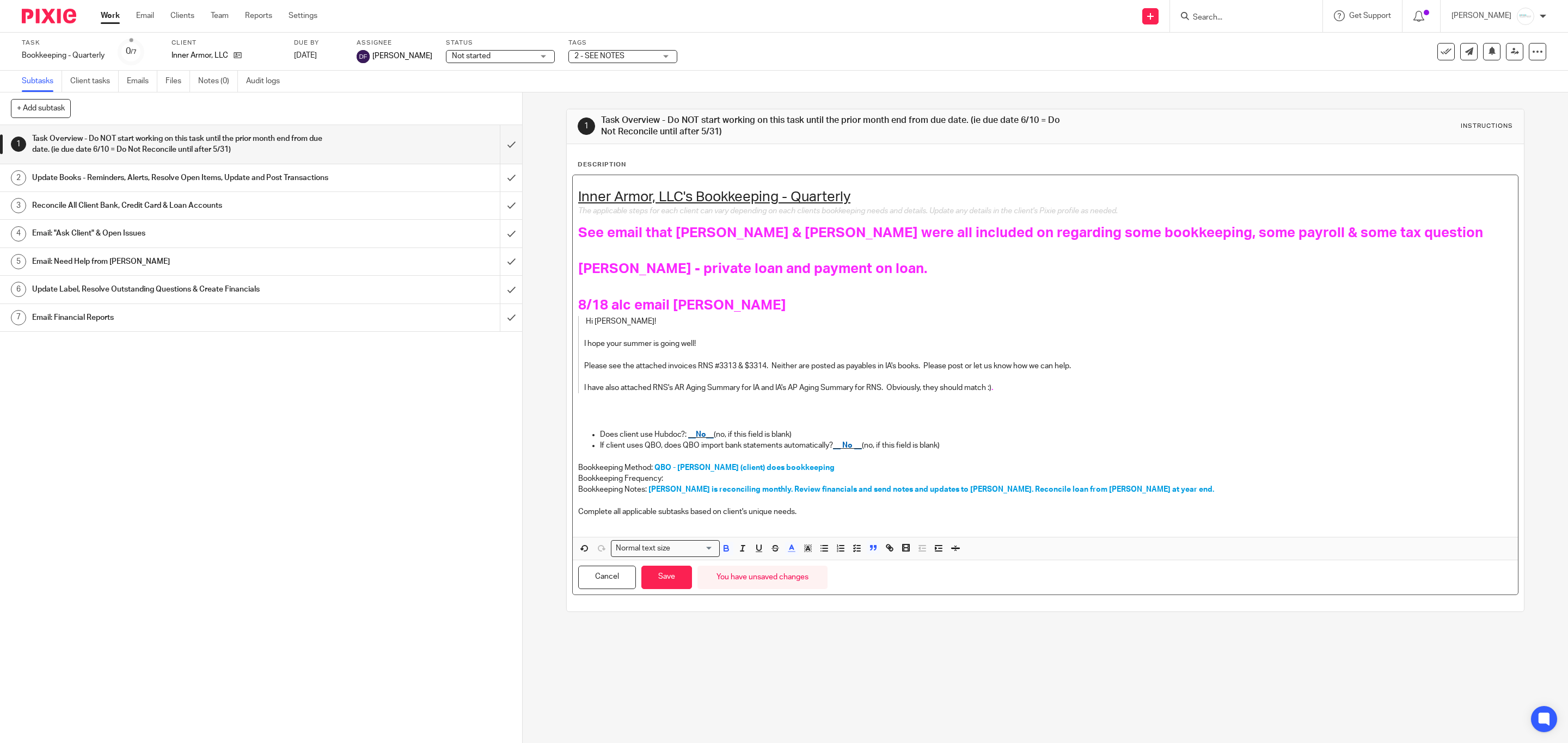
click at [724, 311] on h1 "8/18 alc email [PERSON_NAME]" at bounding box center [1045, 305] width 934 height 17
click at [655, 580] on button "Save" at bounding box center [666, 577] width 50 height 23
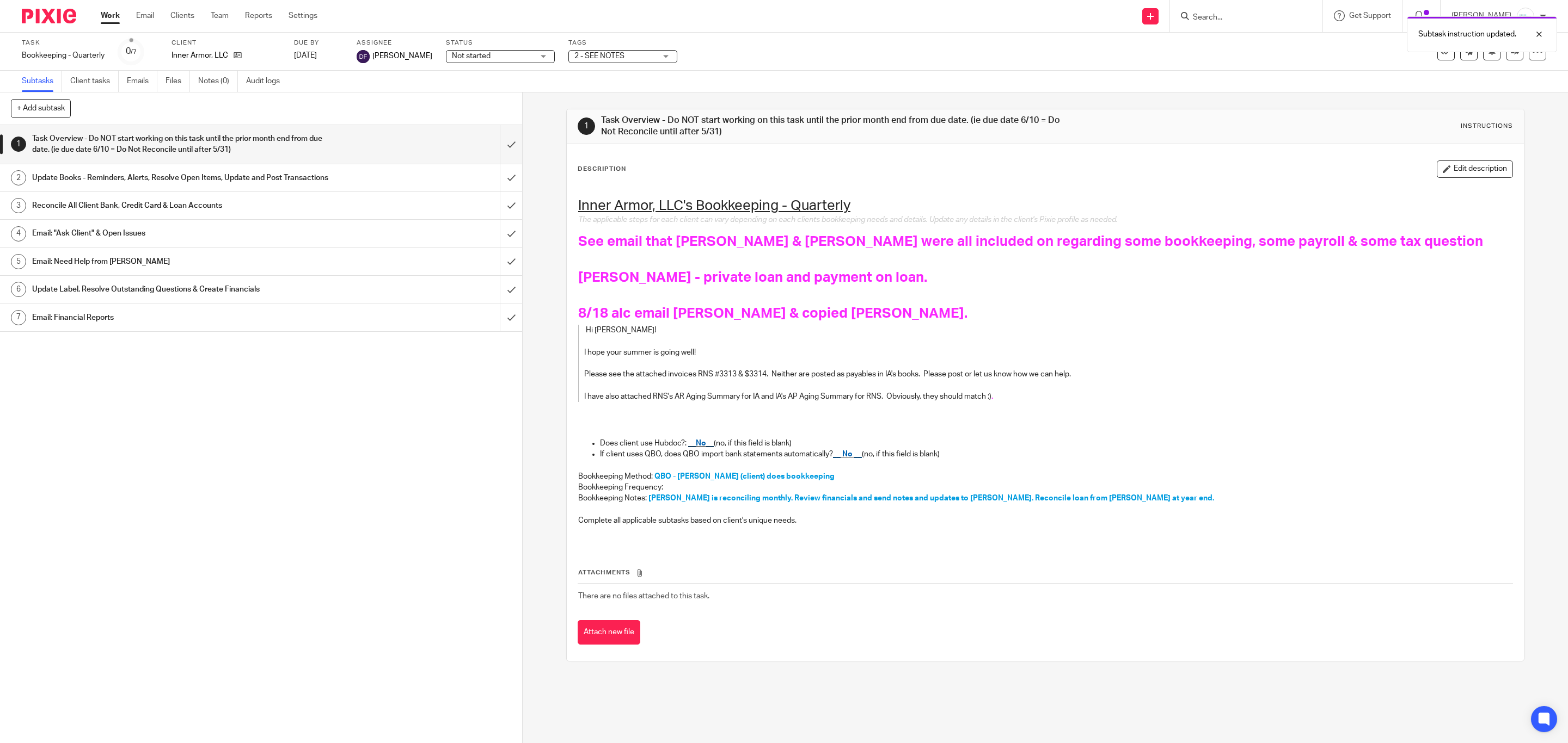
click at [822, 542] on div "Inner Armor, LLC's Bookkeeping - Quarterly The applicable steps for each client…" at bounding box center [1045, 365] width 945 height 362
